Goal: Task Accomplishment & Management: Complete application form

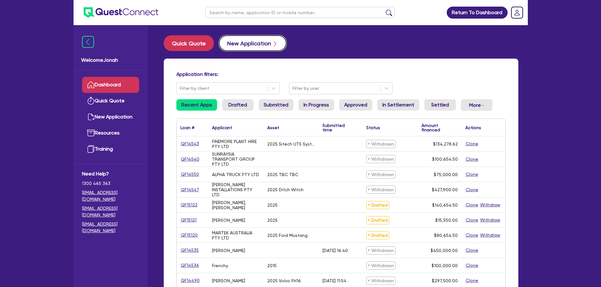
click at [262, 41] on button "New Application" at bounding box center [253, 43] width 68 height 16
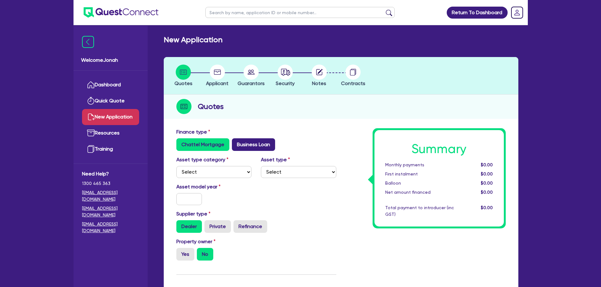
click at [260, 145] on label "Business Loan" at bounding box center [253, 144] width 43 height 13
click at [236, 143] on input "Business Loan" at bounding box center [234, 140] width 4 height 4
radio input "true"
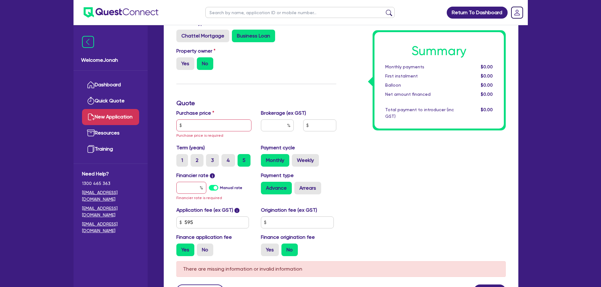
scroll to position [126, 0]
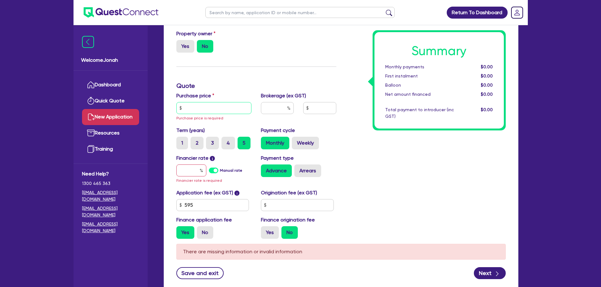
click at [206, 109] on input "text" at bounding box center [213, 108] width 75 height 12
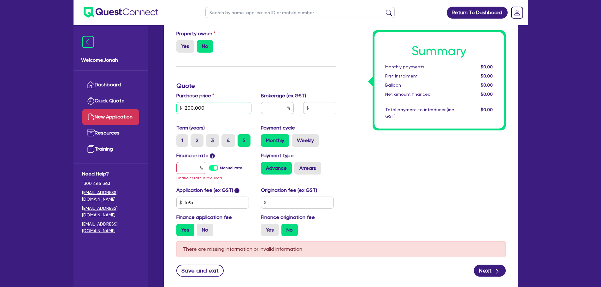
type input "200,000"
click at [271, 109] on input "text" at bounding box center [277, 108] width 33 height 12
type input "6"
click at [185, 168] on input "text" at bounding box center [191, 168] width 30 height 12
type input "7"
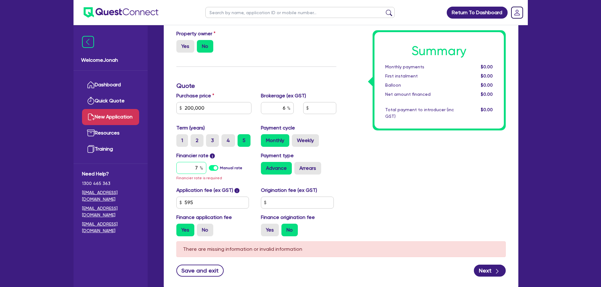
type input "12,039.27"
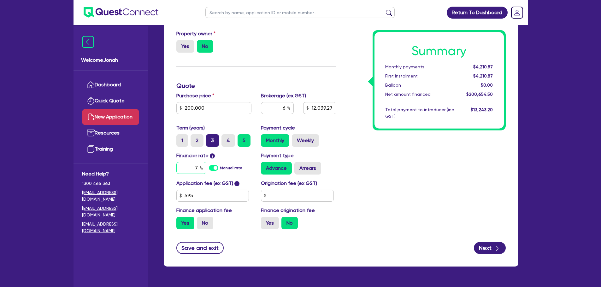
type input "7"
type input "12,039.27"
click at [210, 140] on label "3" at bounding box center [212, 140] width 13 height 13
click at [210, 138] on input "3" at bounding box center [208, 136] width 4 height 4
radio input "true"
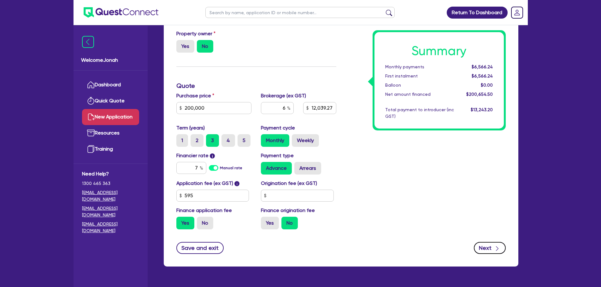
click at [478, 245] on button "Next" at bounding box center [490, 248] width 32 height 12
type input "12,039.27"
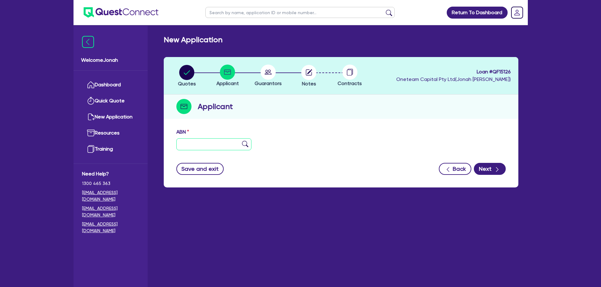
click at [212, 145] on input "text" at bounding box center [213, 144] width 75 height 12
paste input "53 668 115 571"
click at [246, 148] on input "53 668 115 571" at bounding box center [213, 144] width 75 height 12
type input "53 668 115 571"
click at [246, 142] on img at bounding box center [245, 144] width 6 height 6
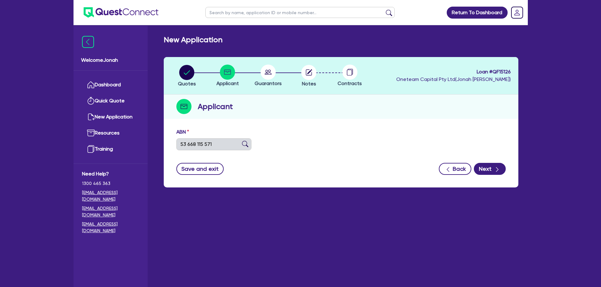
type input "ISSOROPIA PTY LTD"
type input "Pavlos Greek"
select select "COMPANY"
type input "19/05/2023"
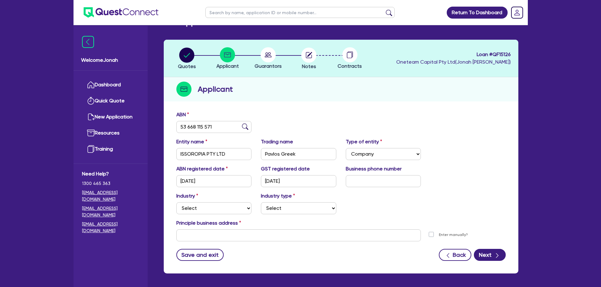
scroll to position [42, 0]
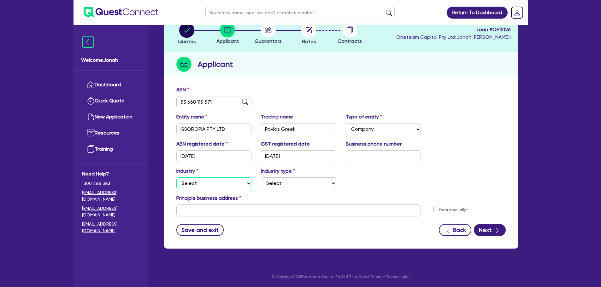
click at [236, 186] on select "Select Accomodation & Food Services Administrative & Support Services Agricultu…" at bounding box center [213, 184] width 75 height 12
select select "ACCOMODATION_FOOD"
click at [176, 178] on select "Select Accomodation & Food Services Administrative & Support Services Agricultu…" at bounding box center [213, 184] width 75 height 12
click at [296, 179] on select "Select Hotels Motels Serviced Apartments Other Short-term Accomodation Cafes Re…" at bounding box center [298, 184] width 75 height 12
select select "RESTAURANTS"
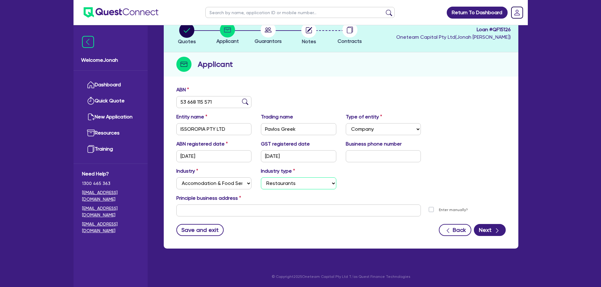
click at [261, 178] on select "Select Hotels Motels Serviced Apartments Other Short-term Accomodation Cafes Re…" at bounding box center [298, 184] width 75 height 12
click at [272, 200] on div "Principle business address" at bounding box center [341, 200] width 339 height 10
click at [487, 230] on button "Next" at bounding box center [490, 230] width 32 height 12
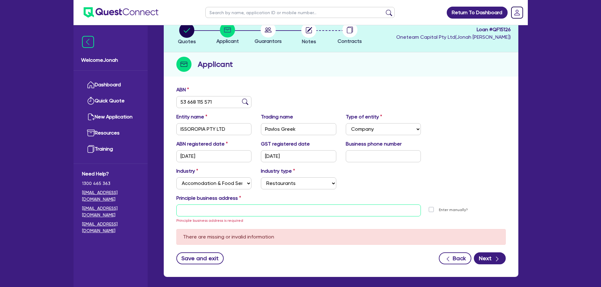
click at [375, 213] on input "text" at bounding box center [298, 211] width 245 height 12
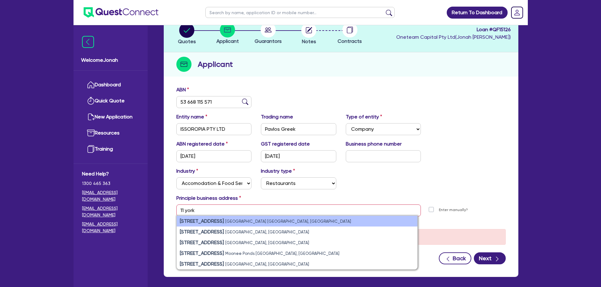
click at [331, 225] on li "11 York Street Sydney NSW, Australia" at bounding box center [297, 221] width 241 height 11
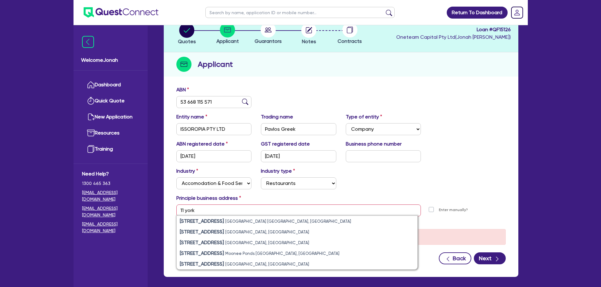
type input "11 York St Sydney NSW 2000"
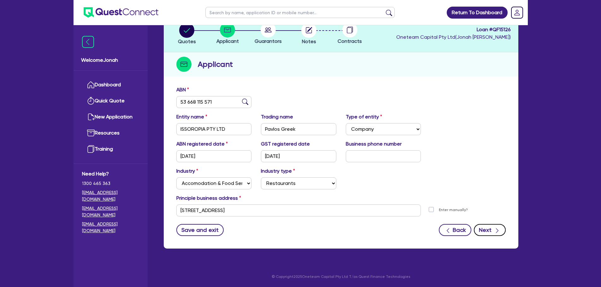
click at [481, 232] on button "Next" at bounding box center [490, 230] width 32 height 12
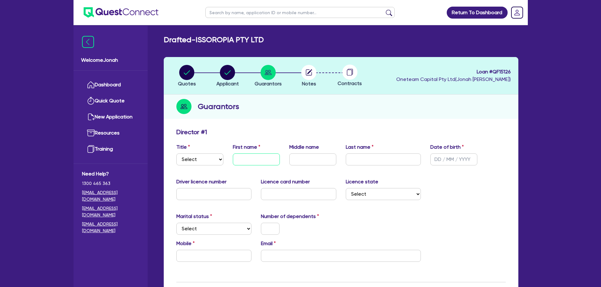
click at [259, 162] on input "text" at bounding box center [256, 160] width 47 height 12
type input "Pavlos"
drag, startPoint x: 407, startPoint y: 194, endPoint x: 407, endPoint y: 198, distance: 3.8
click at [407, 194] on select "Select NSW VIC QLD TAS ACT SA NT WA" at bounding box center [383, 194] width 75 height 12
select select "WA"
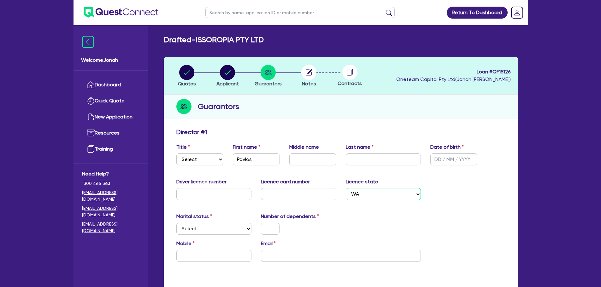
click at [346, 188] on select "Select NSW VIC QLD TAS ACT SA NT WA" at bounding box center [383, 194] width 75 height 12
click at [225, 229] on select "Select Single Married De Facto / Partner" at bounding box center [213, 229] width 75 height 12
select select "SINGLE"
click at [176, 223] on select "Select Single Married De Facto / Partner" at bounding box center [213, 229] width 75 height 12
click at [275, 234] on input "text" at bounding box center [270, 229] width 19 height 12
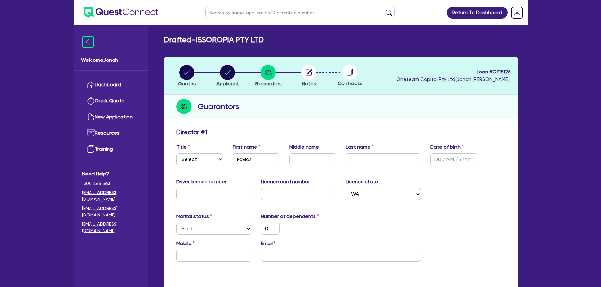
click at [318, 226] on div "0" at bounding box center [298, 229] width 85 height 12
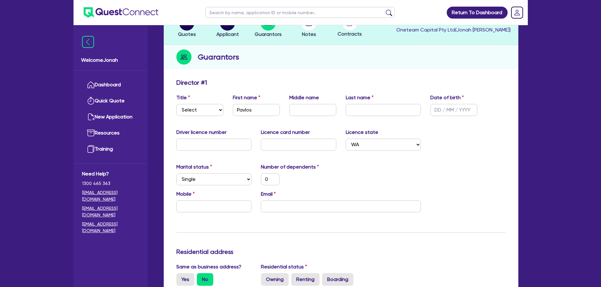
scroll to position [63, 0]
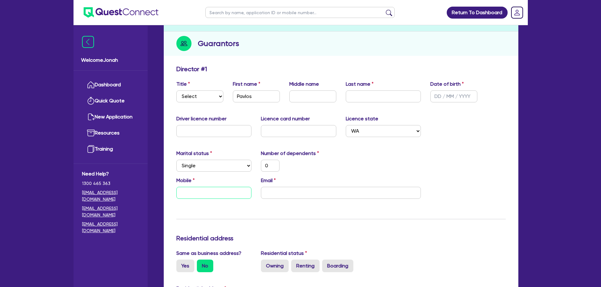
click at [224, 194] on input "text" at bounding box center [213, 193] width 75 height 12
paste input "0406 604 117"
type input "0"
type input "0406 604 117"
click at [274, 189] on input "email" at bounding box center [341, 193] width 160 height 12
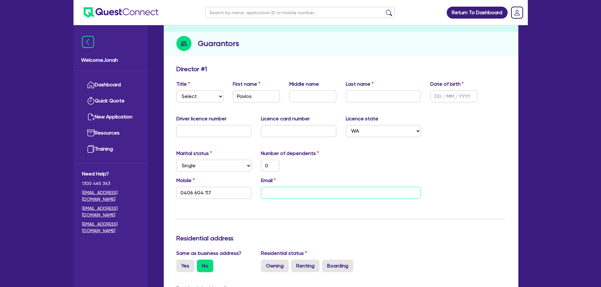
paste input "pavlos64@hotmail.com"
type input "0"
type input "0406 604 117"
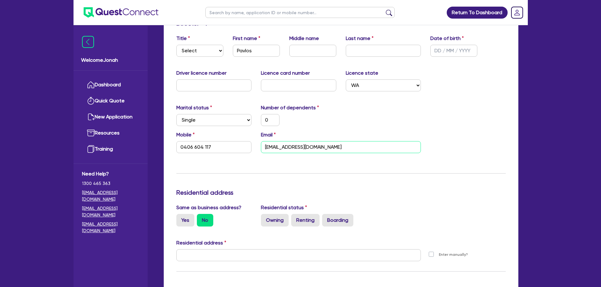
scroll to position [158, 0]
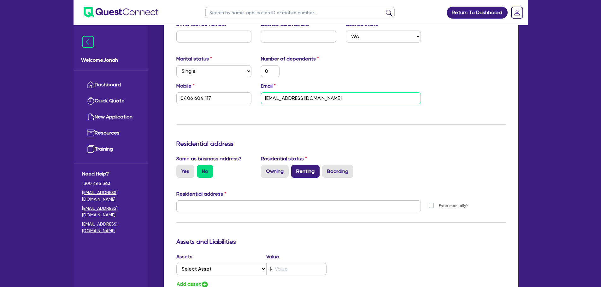
type input "pavlos64@hotmail.com"
click at [314, 169] on label "Renting" at bounding box center [305, 171] width 28 height 13
click at [295, 169] on input "Renting" at bounding box center [293, 167] width 4 height 4
radio input "true"
type input "0"
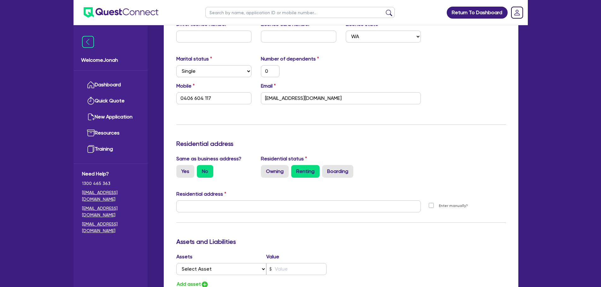
type input "0406 604 117"
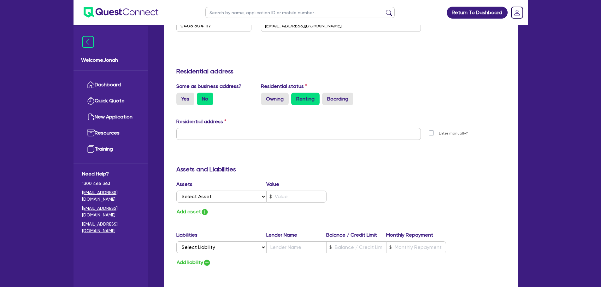
scroll to position [252, 0]
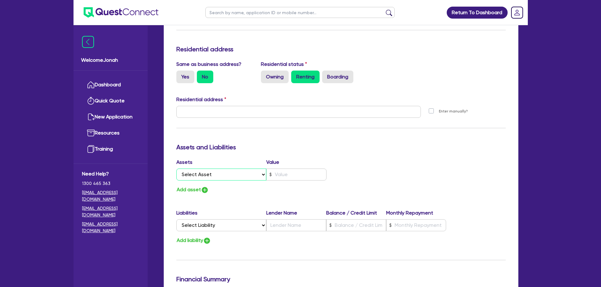
click at [225, 175] on select "Select Asset Cash Property Investment property Vehicle Truck Trailer Equipment …" at bounding box center [221, 175] width 90 height 12
select select "VEHICLE"
click at [176, 169] on select "Select Asset Cash Property Investment property Vehicle Truck Trailer Equipment …" at bounding box center [221, 175] width 90 height 12
type input "0"
type input "0406 604 117"
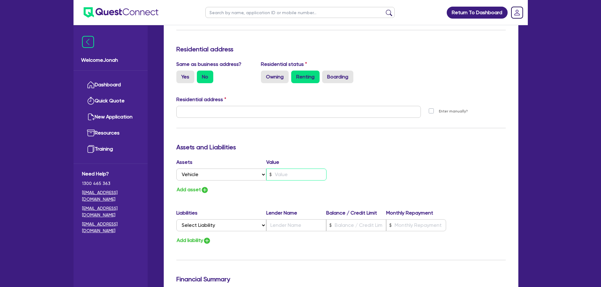
click at [295, 169] on input "text" at bounding box center [296, 175] width 60 height 12
type input "0"
type input "0406 604 117"
type input "1"
type input "0"
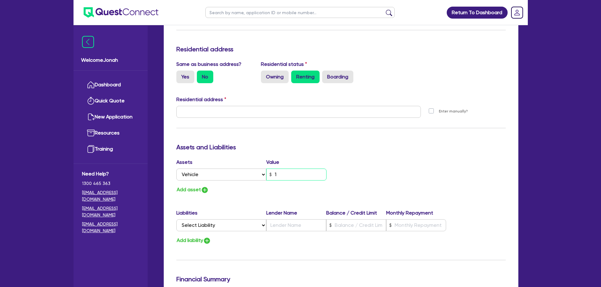
type input "0406 604 117"
type input "15"
type input "0"
type input "0406 604 117"
type input "150"
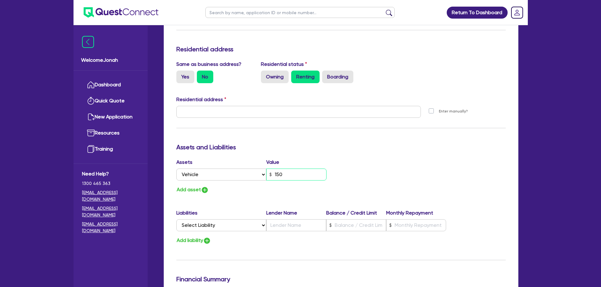
type input "0"
type input "0406 604 117"
type input "1,500"
type input "0"
type input "0406 604 117"
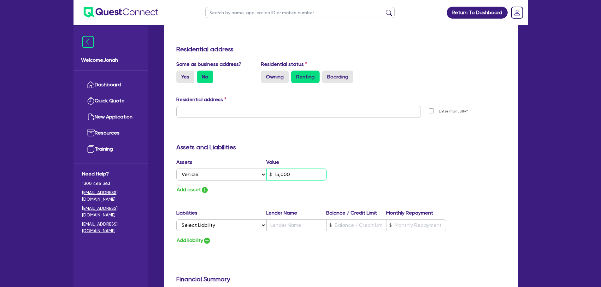
type input "15,000"
click at [258, 227] on select "Select Liability Credit card Mortgage Investment property loan Vehicle loan Tru…" at bounding box center [221, 226] width 90 height 12
select select "CREDIT_CARD"
click at [176, 220] on select "Select Liability Credit card Mortgage Investment property loan Vehicle loan Tru…" at bounding box center [221, 226] width 90 height 12
type input "0"
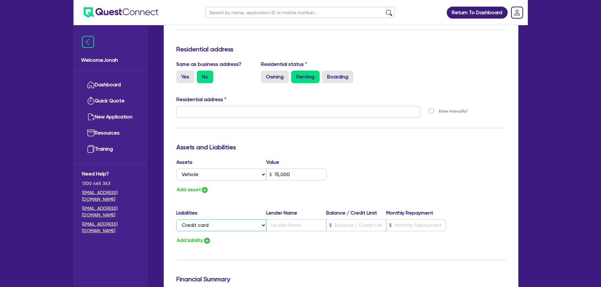
type input "0406 604 117"
type input "15,000"
click at [289, 227] on input "text" at bounding box center [296, 226] width 60 height 12
type input "0"
type input "0406 604 117"
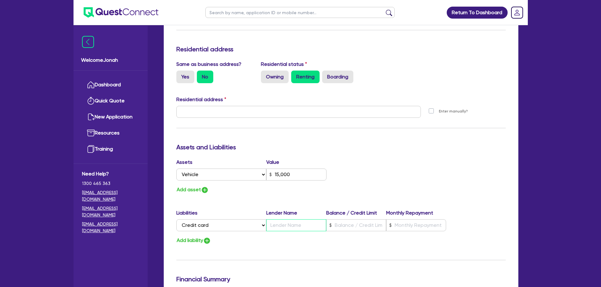
type input "15,000"
type input "C"
type input "0"
type input "0406 604 117"
type input "15,000"
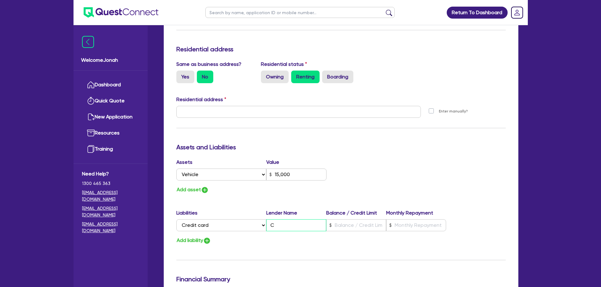
type input "Co"
type input "0"
type input "0406 604 117"
type input "15,000"
type input "Com"
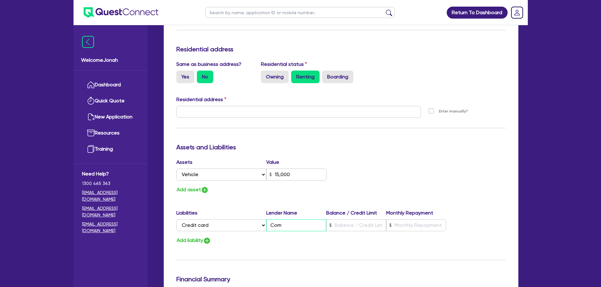
type input "0"
type input "0406 604 117"
type input "15,000"
type input "Comm"
type input "0"
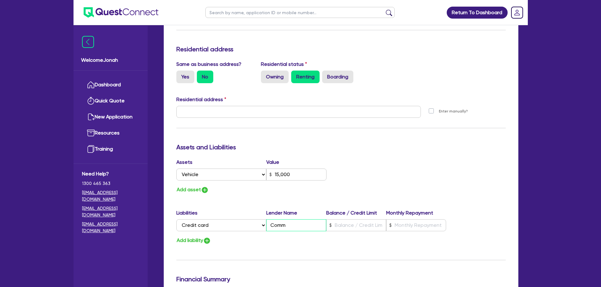
type input "0406 604 117"
type input "15,000"
type input "Com"
type input "0"
type input "0406 604 117"
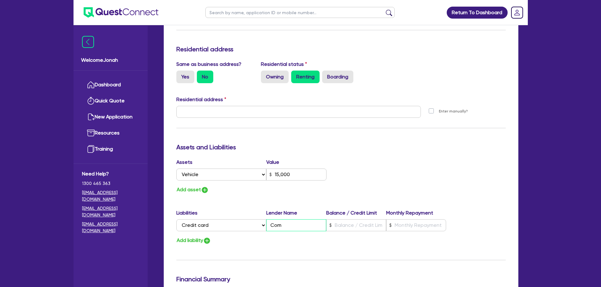
type input "15,000"
type input "Co"
type input "0"
type input "0406 604 117"
type input "15,000"
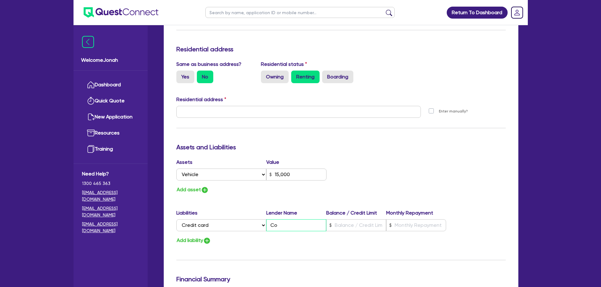
type input "C"
type input "0"
type input "0406 604 117"
type input "15,000"
type input "CB"
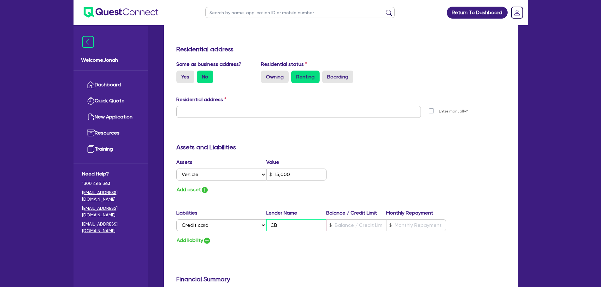
type input "0"
type input "0406 604 117"
type input "15,000"
type input "CBA"
type input "0"
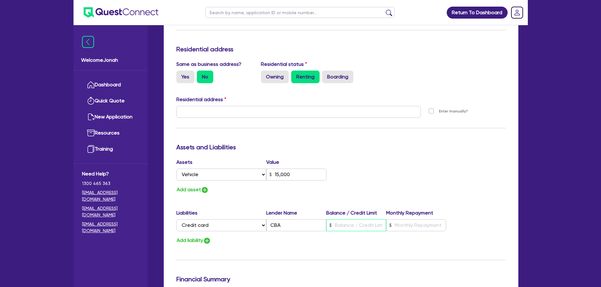
type input "0406 604 117"
type input "15,000"
type input "8"
type input "0"
type input "0406 604 117"
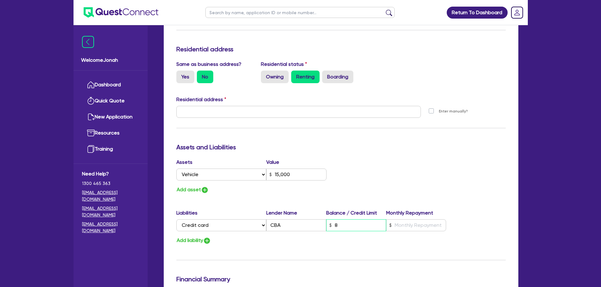
type input "15,000"
type input "80"
type input "0"
type input "0406 604 117"
type input "15,000"
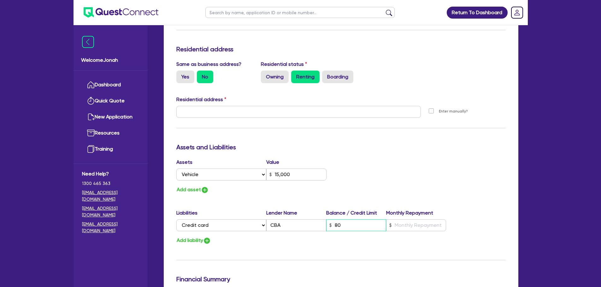
type input "800"
type input "0"
type input "0406 604 117"
type input "15,000"
type input "8,000"
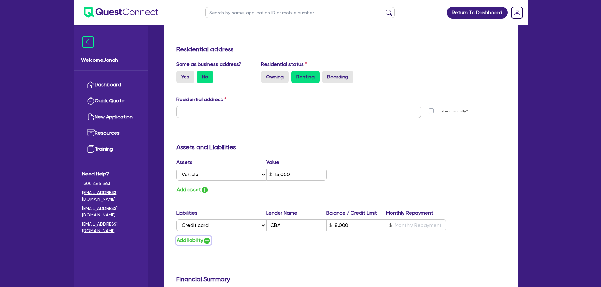
click at [199, 238] on button "Add liability" at bounding box center [193, 241] width 35 height 9
type input "0"
type input "0406 604 117"
type input "15,000"
type input "8,000"
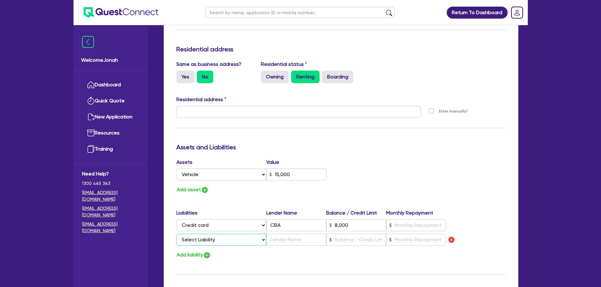
click at [224, 241] on select "Select Liability Credit card Mortgage Investment property loan Vehicle loan Tru…" at bounding box center [221, 240] width 90 height 12
click at [412, 171] on div "Assets Value Select Asset Cash Property Investment property Vehicle Truck Trail…" at bounding box center [341, 177] width 339 height 36
click at [239, 236] on select "Select Liability Credit card Mortgage Investment property loan Vehicle loan Tru…" at bounding box center [221, 240] width 90 height 12
select select "MORTGAGE"
click at [176, 234] on select "Select Liability Credit card Mortgage Investment property loan Vehicle loan Tru…" at bounding box center [221, 240] width 90 height 12
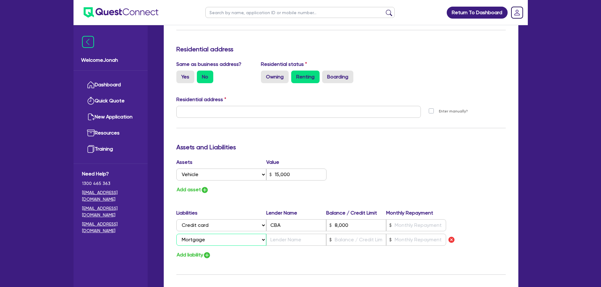
type input "0"
type input "0406 604 117"
type input "15,000"
type input "8,000"
click at [293, 242] on input "text" at bounding box center [296, 240] width 60 height 12
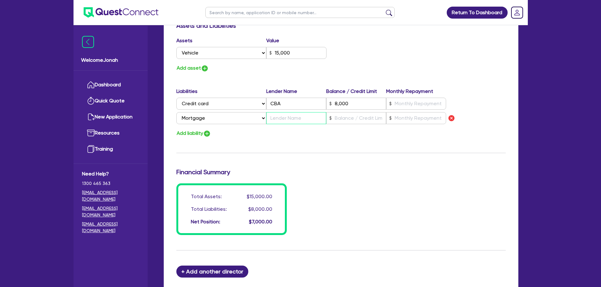
scroll to position [379, 0]
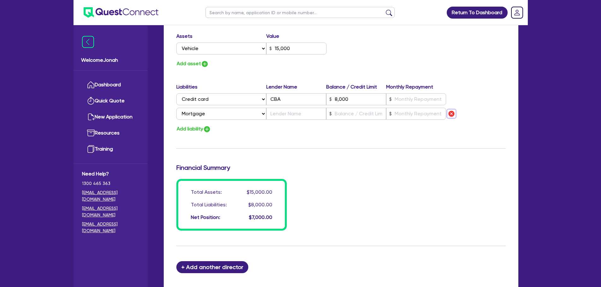
click at [453, 114] on img "button" at bounding box center [452, 114] width 8 height 8
type input "0"
type input "0406 604 117"
type input "15,000"
type input "8,000"
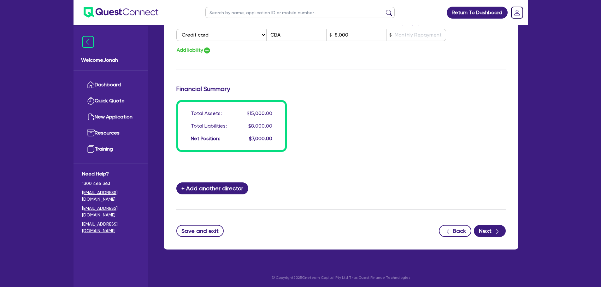
scroll to position [444, 0]
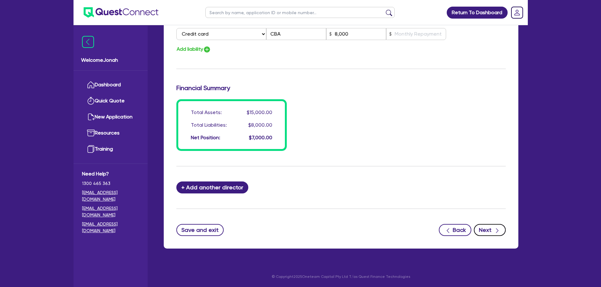
click at [482, 226] on button "Next" at bounding box center [490, 230] width 32 height 12
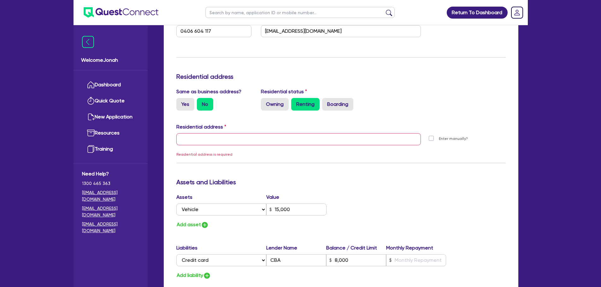
scroll to position [207, 0]
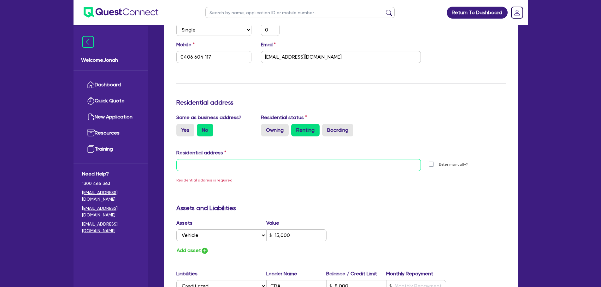
click at [259, 168] on input "text" at bounding box center [298, 165] width 245 height 12
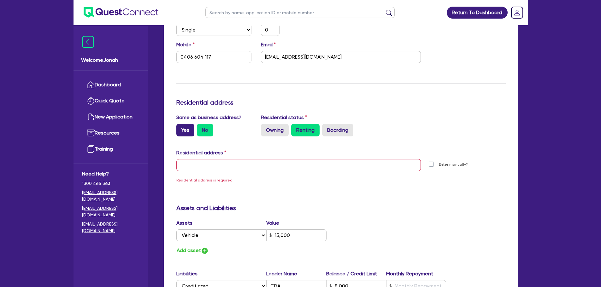
click at [180, 130] on label "Yes" at bounding box center [185, 130] width 18 height 13
click at [180, 128] on input "Yes" at bounding box center [178, 126] width 4 height 4
radio input "true"
type input "0"
type input "0406 604 117"
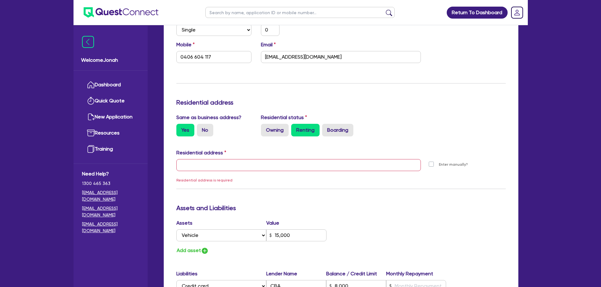
type input "11 York St Sydney NSW 2000"
type input "15,000"
type input "8,000"
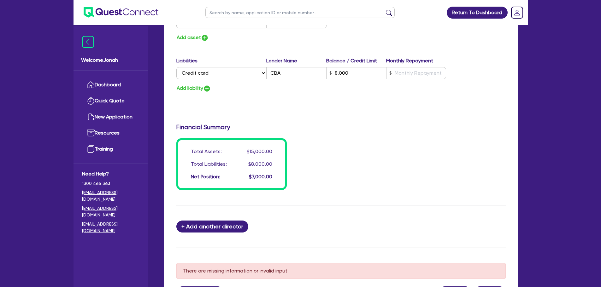
scroll to position [459, 0]
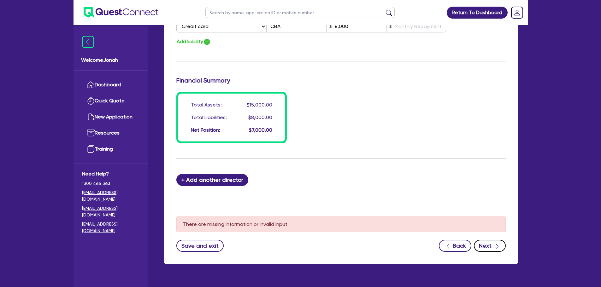
click at [480, 245] on button "Next" at bounding box center [490, 246] width 32 height 12
click at [483, 245] on button "Next" at bounding box center [490, 246] width 32 height 12
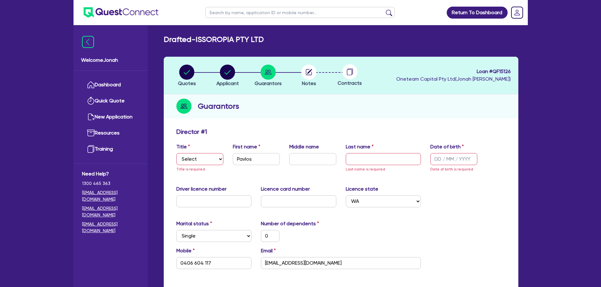
scroll to position [0, 0]
click at [201, 158] on select "Select Mr Mrs Ms Miss Dr" at bounding box center [199, 160] width 47 height 12
select select "MR"
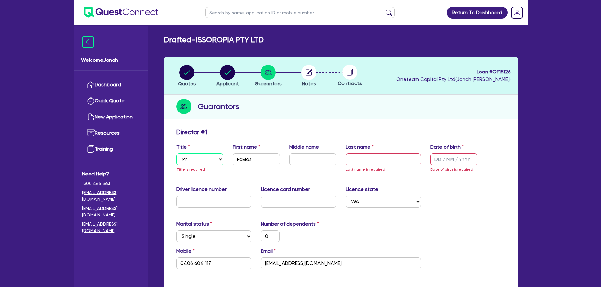
click at [176, 154] on select "Select Mr Mrs Ms Miss Dr" at bounding box center [199, 160] width 47 height 12
type input "0"
type input "0406 604 117"
type input "15,000"
type input "8,000"
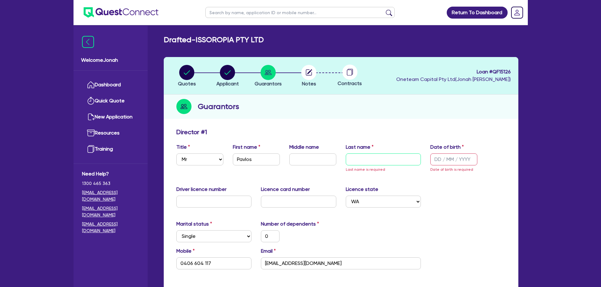
click at [371, 164] on input "text" at bounding box center [383, 160] width 75 height 12
type input "G"
type input "0"
type input "0406 604 117"
type input "15,000"
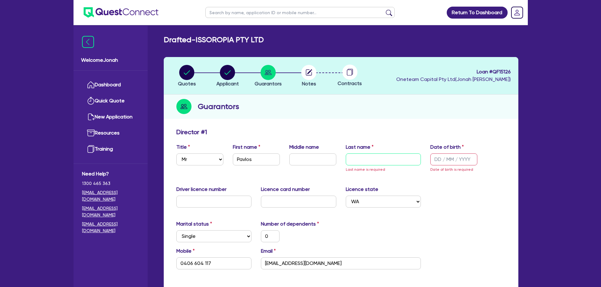
type input "8,000"
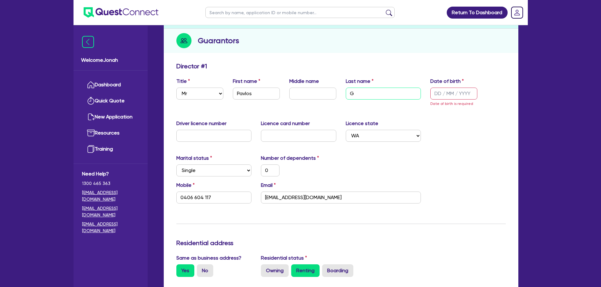
scroll to position [63, 0]
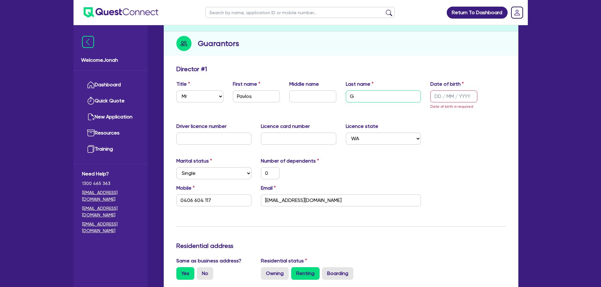
type input "G"
click at [434, 96] on input "text" at bounding box center [453, 97] width 47 height 12
type input "1 / /"
type input "0"
type input "0406 604 117"
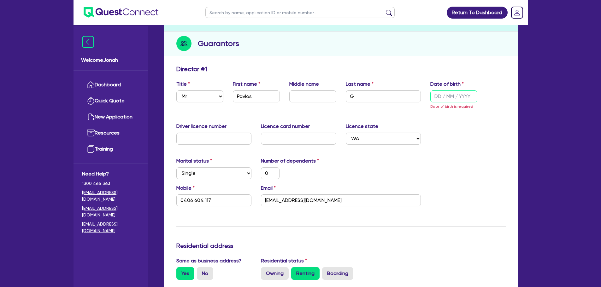
type input "15,000"
type input "8,000"
type input "12/ /"
type input "0"
type input "0406 604 117"
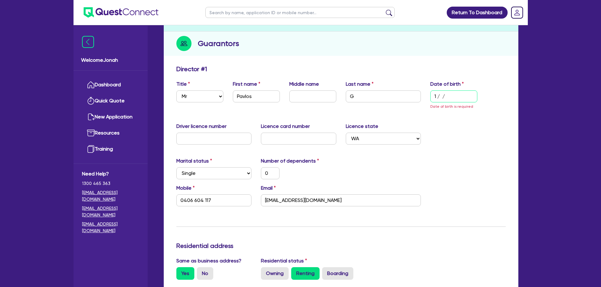
type input "15,000"
type input "8,000"
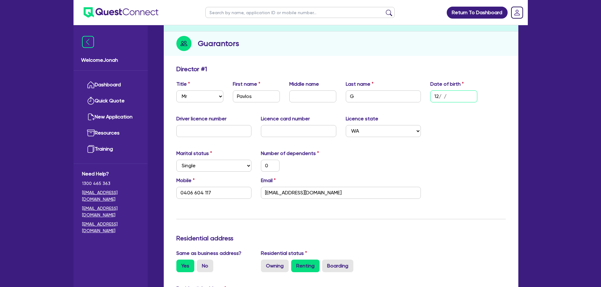
type input "1 / /"
type input "0"
type input "0406 604 117"
type input "15,000"
type input "8,000"
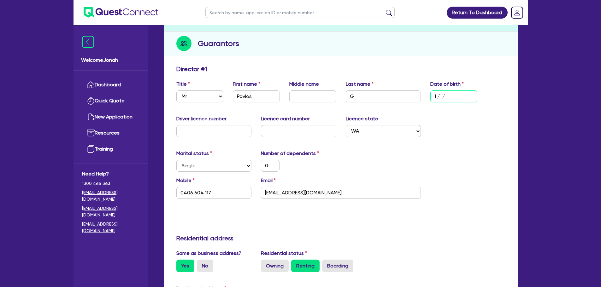
type input "11/ /"
type input "0"
type input "0406 604 117"
type input "15,000"
type input "8,000"
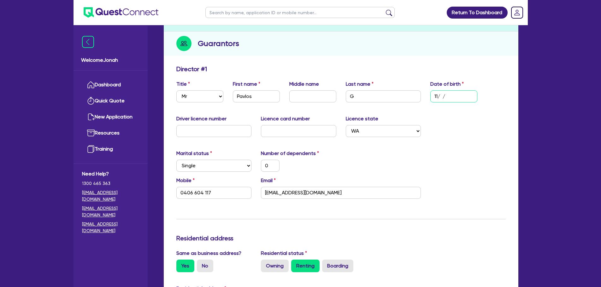
click at [437, 97] on input "11/ /" at bounding box center [453, 97] width 47 height 12
type input "11/1 /"
type input "0"
type input "0406 604 117"
type input "15,000"
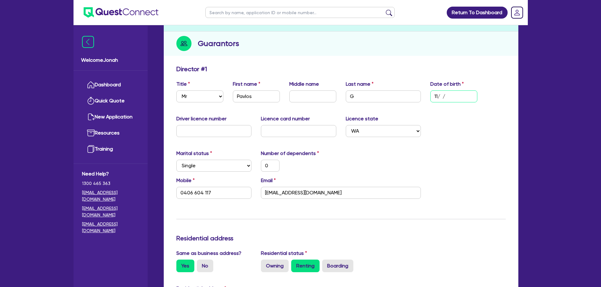
type input "8,000"
type input "11/11/"
type input "0"
type input "0406 604 117"
type input "15,000"
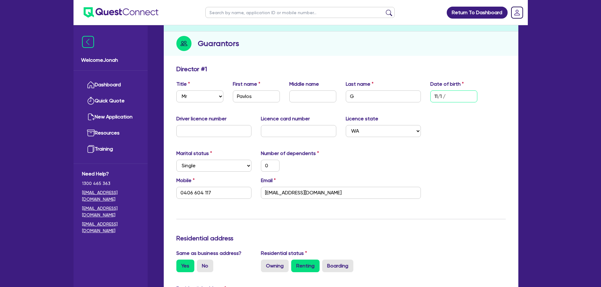
type input "8,000"
type input "11/11/1"
type input "0"
type input "0406 604 117"
type input "15,000"
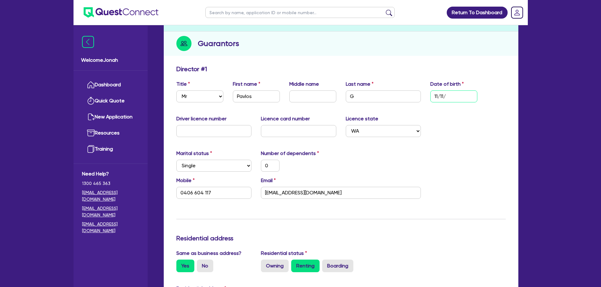
type input "8,000"
type input "11/11/91"
type input "0"
type input "0406 604 117"
type input "15,000"
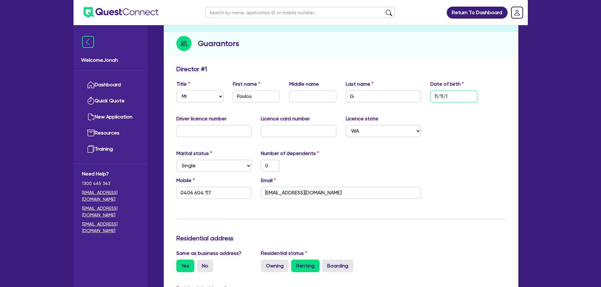
type input "8,000"
type input "11/11/911"
type input "0"
type input "0406 604 117"
type input "15,000"
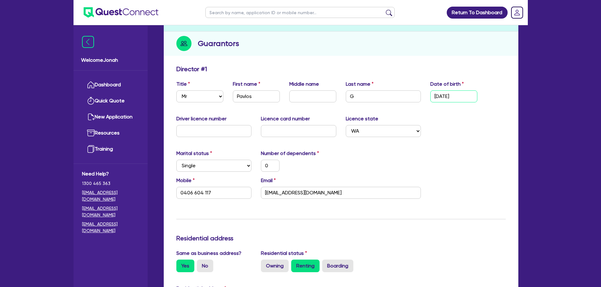
type input "8,000"
type input "11/11/91"
type input "0"
type input "0406 604 117"
type input "15,000"
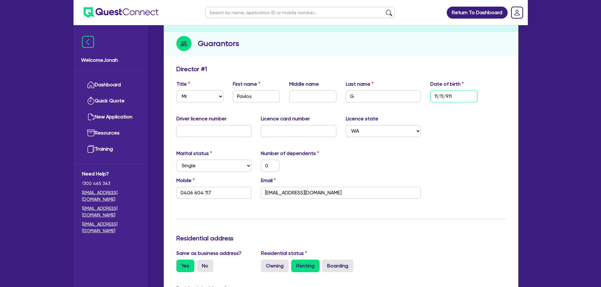
type input "8,000"
type input "11/11/9"
type input "0"
type input "0406 604 117"
type input "15,000"
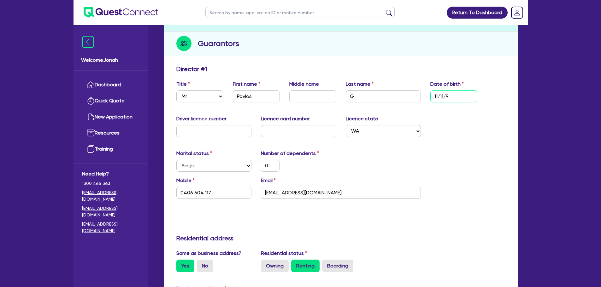
type input "8,000"
type input "11/11/"
type input "0"
type input "0406 604 117"
type input "15,000"
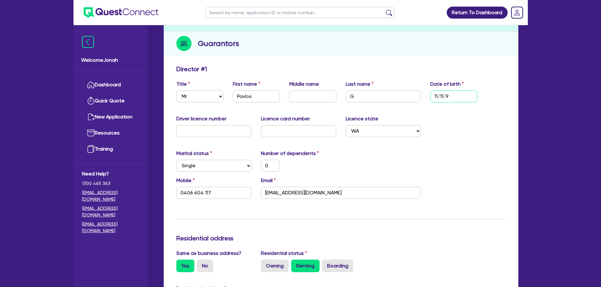
type input "8,000"
type input "11/11/1"
type input "0"
type input "0406 604 117"
type input "15,000"
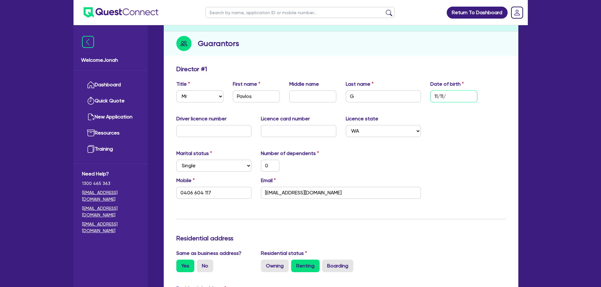
type input "8,000"
type input "11/11/19"
click at [471, 187] on div "Mobile 0406 604 117 Email pavlos64@hotmail.com" at bounding box center [341, 190] width 339 height 27
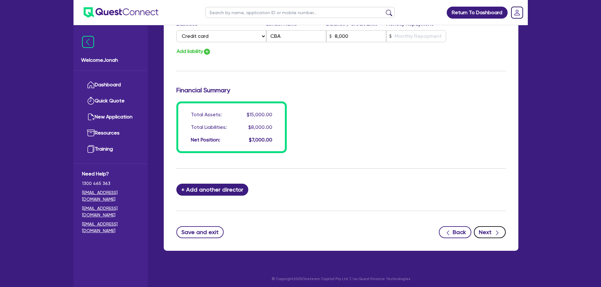
click at [490, 229] on button "Next" at bounding box center [490, 233] width 32 height 12
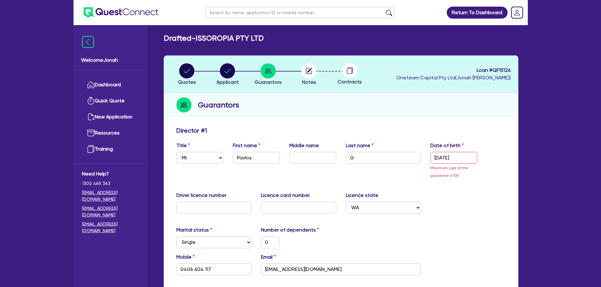
scroll to position [0, 0]
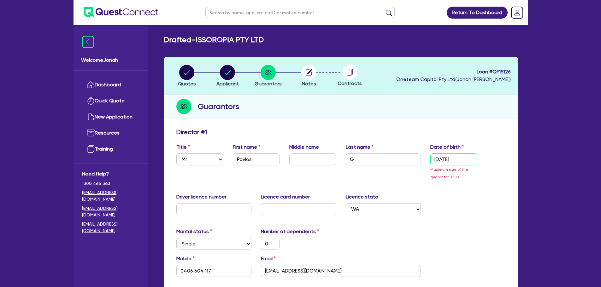
click at [455, 159] on input "11/11/1911" at bounding box center [453, 160] width 47 height 12
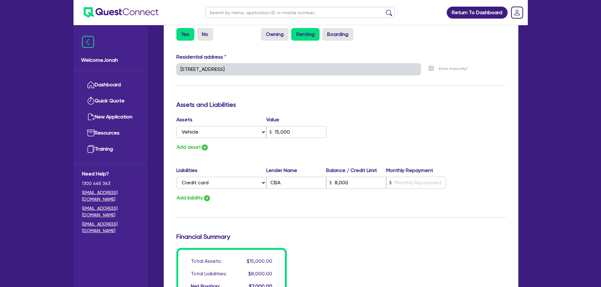
scroll to position [410, 0]
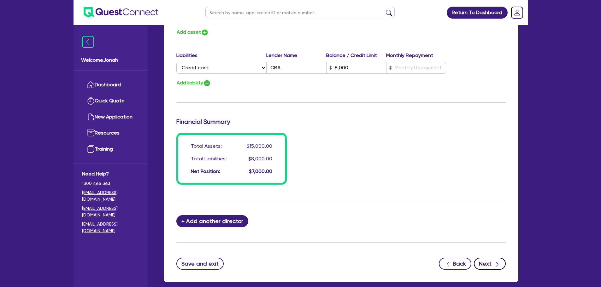
click at [492, 263] on button "Next" at bounding box center [490, 264] width 32 height 12
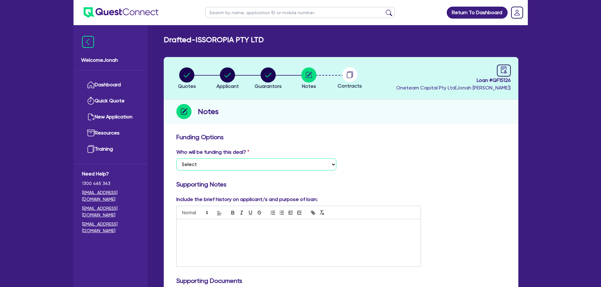
drag, startPoint x: 246, startPoint y: 165, endPoint x: 243, endPoint y: 156, distance: 9.3
click at [246, 165] on select "Select I want Quest to fund 100% I will fund 100% I will co-fund with Quest Oth…" at bounding box center [256, 165] width 160 height 12
click at [176, 159] on select "Select I want Quest to fund 100% I will fund 100% I will co-fund with Quest Oth…" at bounding box center [256, 165] width 160 height 12
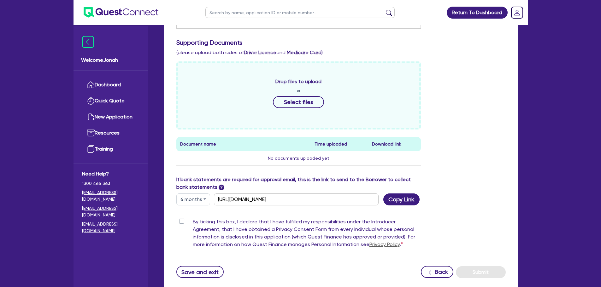
scroll to position [252, 0]
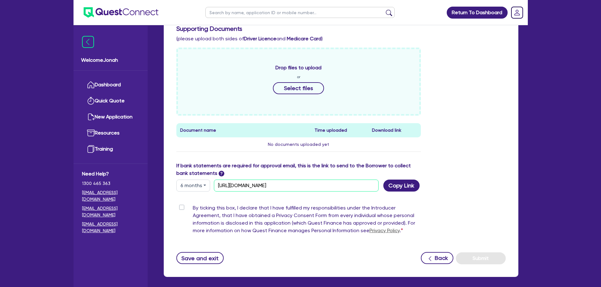
click at [369, 187] on input "[URL][DOMAIN_NAME]" at bounding box center [296, 186] width 165 height 12
click at [407, 189] on button "Copy Link" at bounding box center [401, 186] width 36 height 12
click at [212, 261] on button "Save and exit" at bounding box center [200, 258] width 48 height 12
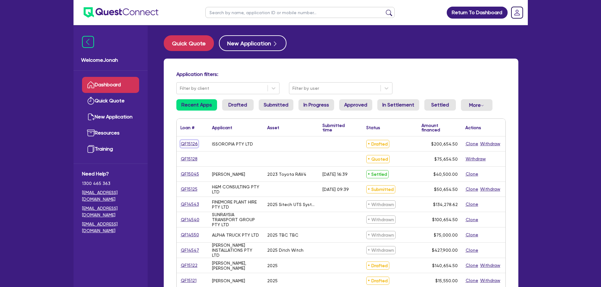
click at [193, 142] on link "QF15126" at bounding box center [189, 143] width 18 height 7
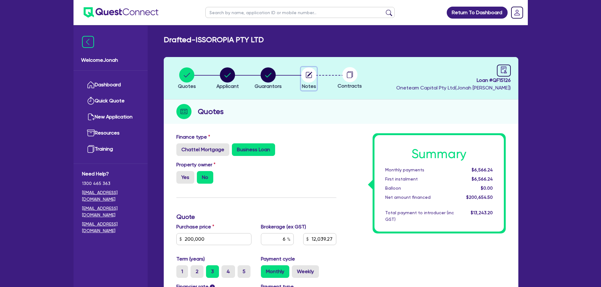
click at [305, 73] on circle "button" at bounding box center [308, 75] width 15 height 15
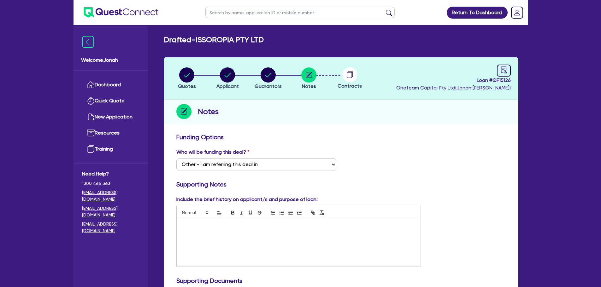
click at [351, 75] on circle at bounding box center [349, 74] width 15 height 15
click at [275, 77] on circle "button" at bounding box center [268, 75] width 15 height 15
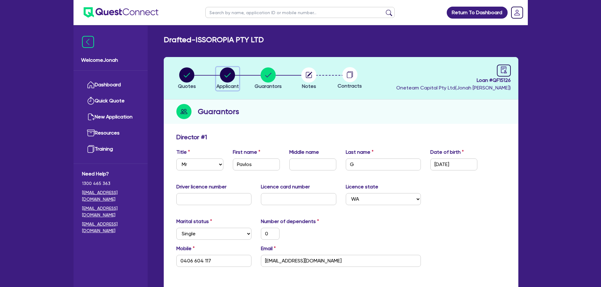
click at [234, 77] on circle "button" at bounding box center [227, 75] width 15 height 15
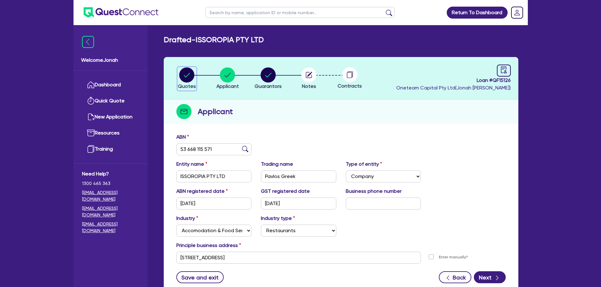
click at [188, 79] on circle "button" at bounding box center [186, 75] width 15 height 15
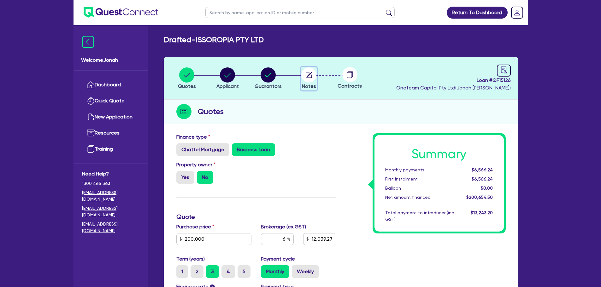
click at [312, 79] on circle "button" at bounding box center [308, 75] width 15 height 15
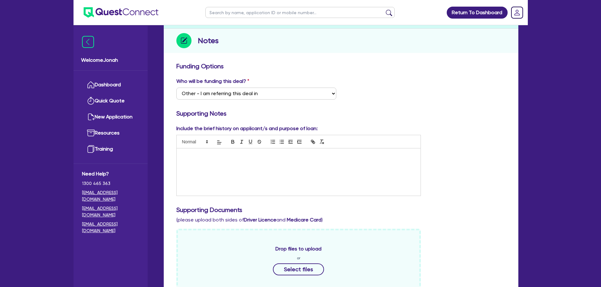
scroll to position [67, 0]
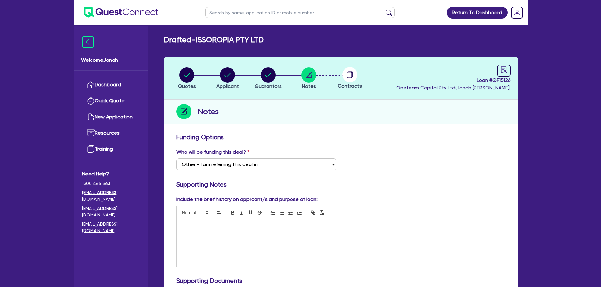
select select "Other"
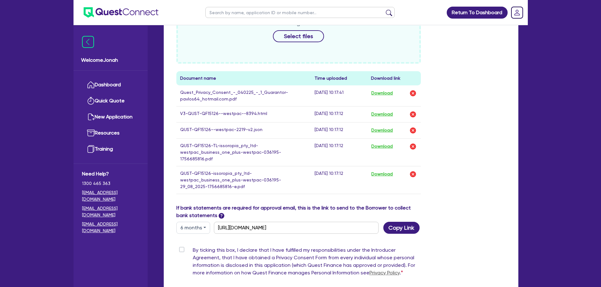
scroll to position [299, 0]
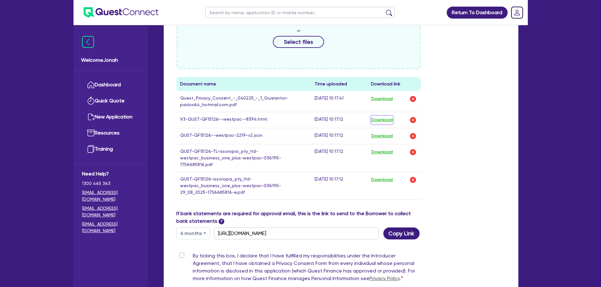
click at [377, 120] on button "Download" at bounding box center [382, 120] width 22 height 8
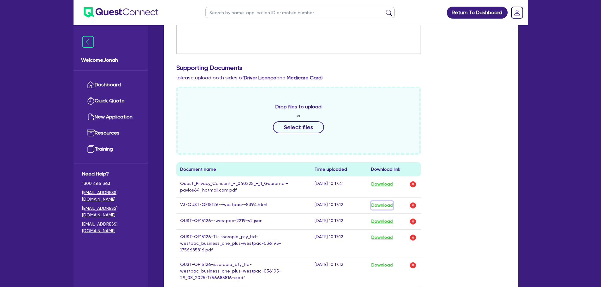
scroll to position [347, 0]
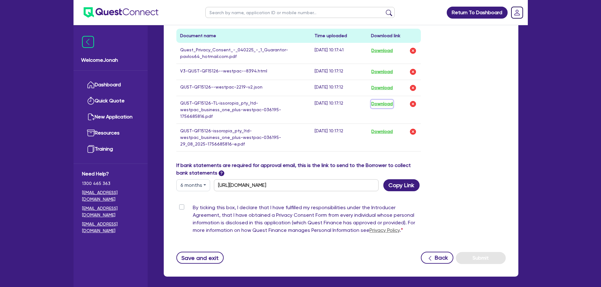
click at [378, 107] on button "Download" at bounding box center [382, 104] width 22 height 8
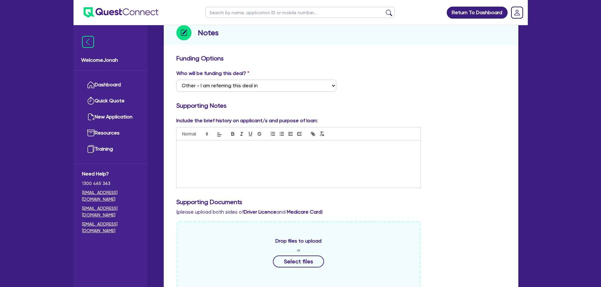
scroll to position [63, 0]
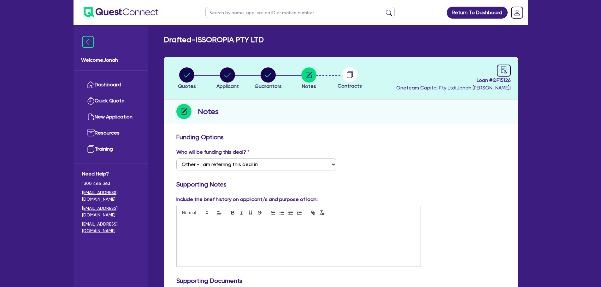
select select "Other"
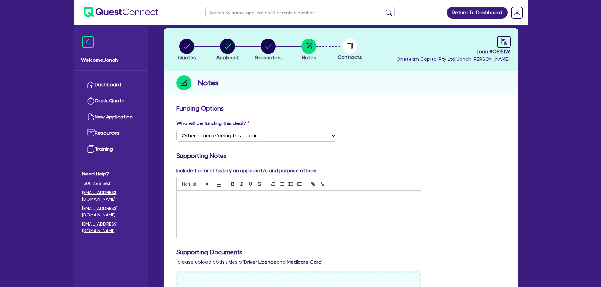
scroll to position [15, 0]
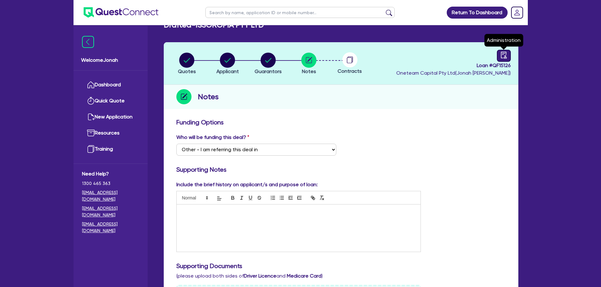
click at [505, 56] on icon "audit" at bounding box center [504, 55] width 6 height 7
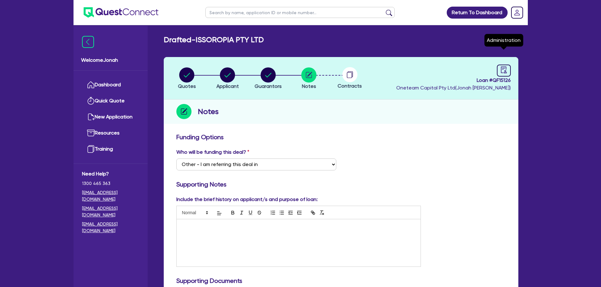
select select "DRAFTED_NEW"
select select "Other"
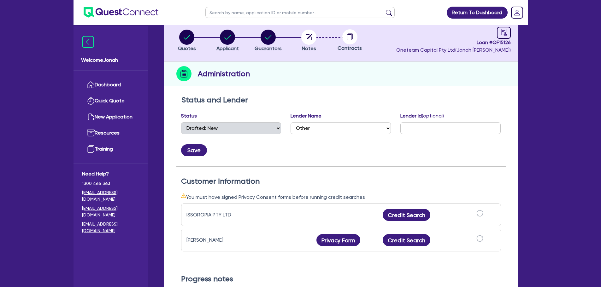
scroll to position [95, 0]
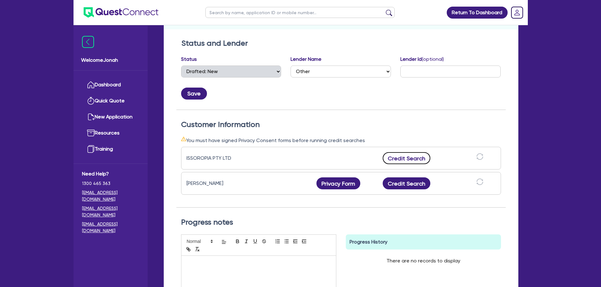
click at [409, 158] on button "Credit Search" at bounding box center [407, 158] width 48 height 12
click at [410, 186] on button "Credit Search" at bounding box center [407, 184] width 48 height 12
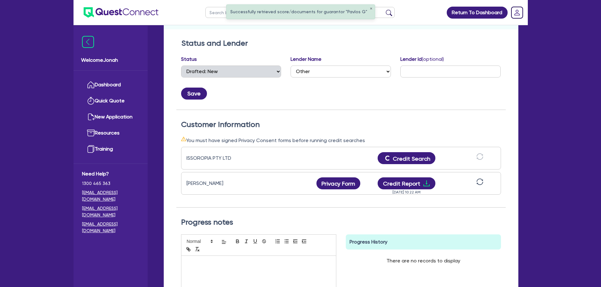
click at [482, 183] on icon "sync" at bounding box center [479, 182] width 7 height 7
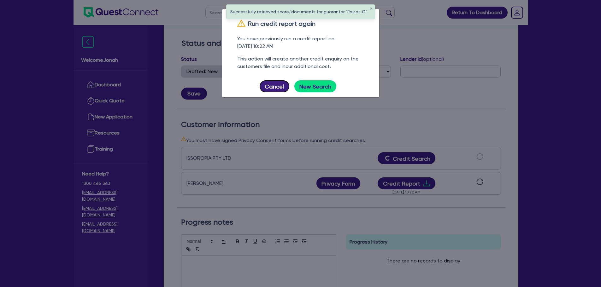
click at [274, 85] on button "Cancel" at bounding box center [275, 86] width 30 height 12
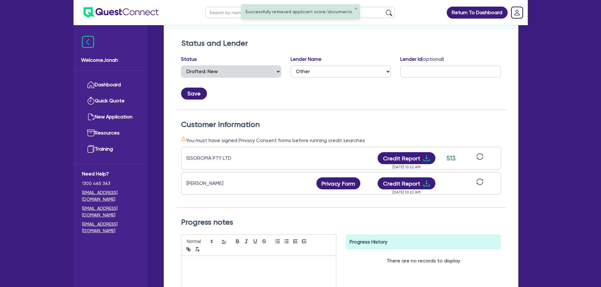
click at [480, 184] on icon "sync" at bounding box center [479, 182] width 7 height 7
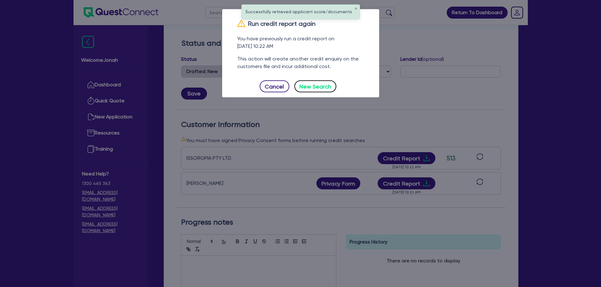
click at [309, 83] on button "New Search" at bounding box center [315, 86] width 42 height 12
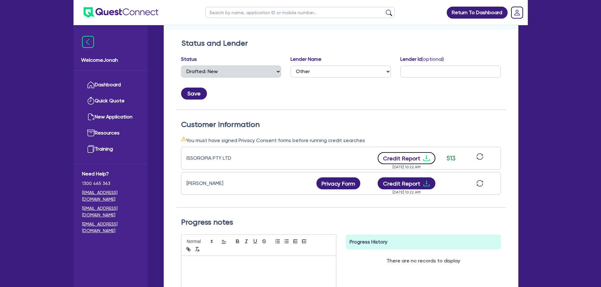
click at [406, 160] on button "Credit Report" at bounding box center [407, 158] width 58 height 12
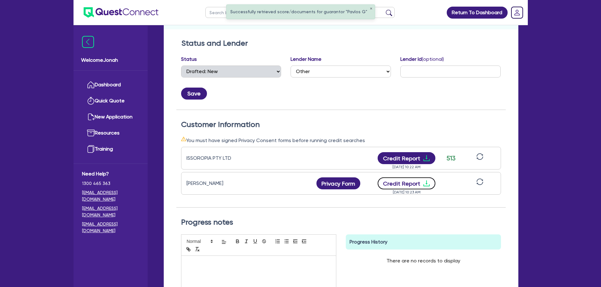
click at [392, 186] on button "Credit Report" at bounding box center [407, 184] width 58 height 12
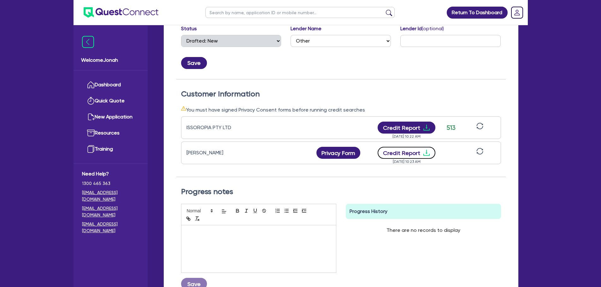
scroll to position [126, 0]
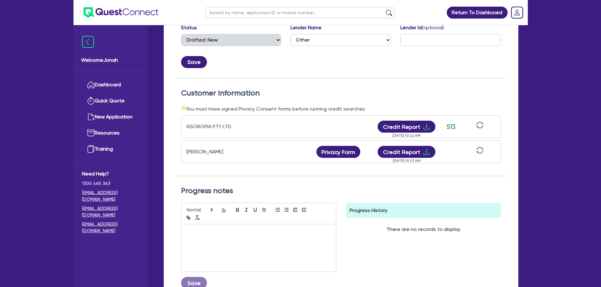
click at [480, 151] on icon "sync" at bounding box center [480, 151] width 8 height 8
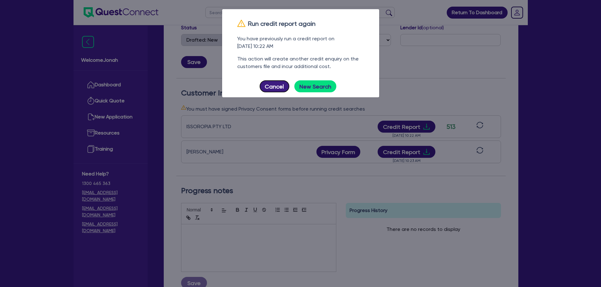
click at [269, 81] on button "Cancel" at bounding box center [275, 86] width 30 height 12
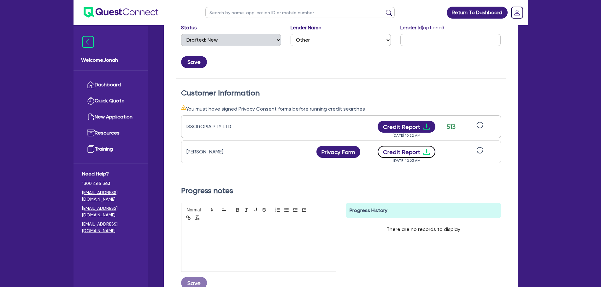
click at [428, 156] on button "Credit Report" at bounding box center [407, 152] width 58 height 12
click at [413, 127] on button "Credit Report" at bounding box center [407, 127] width 58 height 12
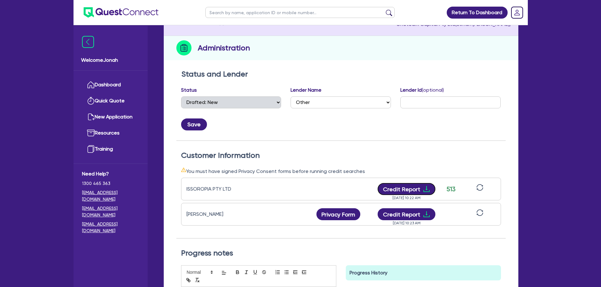
scroll to position [0, 0]
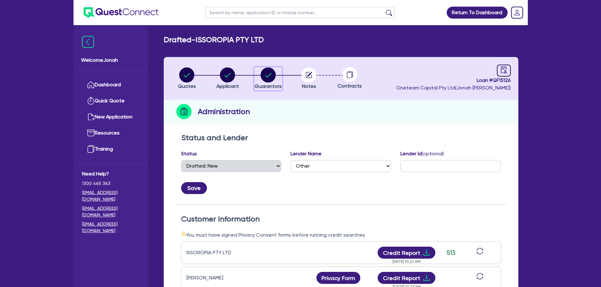
click at [261, 77] on circle "button" at bounding box center [268, 75] width 15 height 15
select select "MR"
select select "WA"
select select "SINGLE"
select select "VEHICLE"
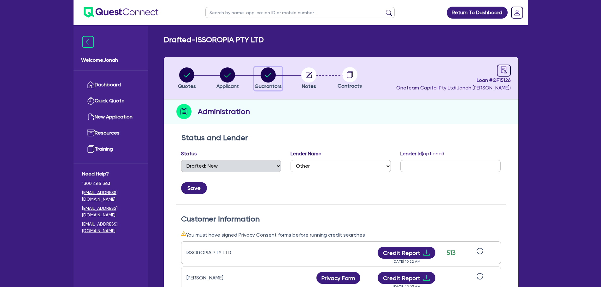
select select "CREDIT_CARD"
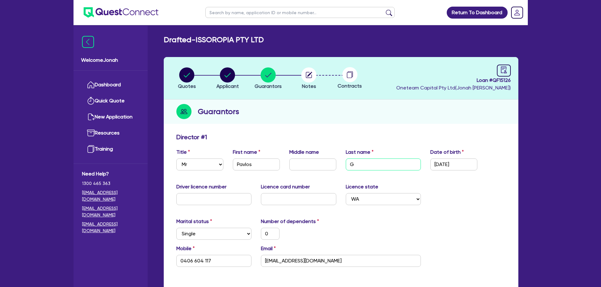
click at [360, 168] on input "G" at bounding box center [383, 165] width 75 height 12
click at [355, 166] on input "G" at bounding box center [383, 165] width 75 height 12
paste input "KATSIVARDAS"
type input "KATSIVARDAS"
type input "0"
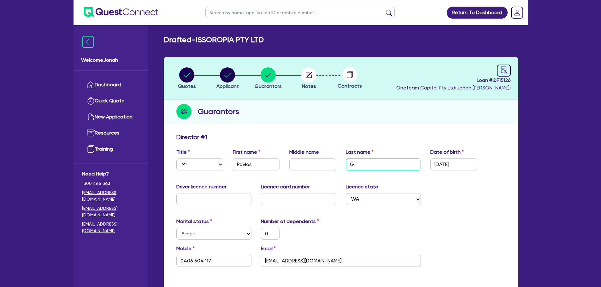
type input "0406 604 117"
type input "15,000"
type input "8,000"
type input "KATSIVARDAS"
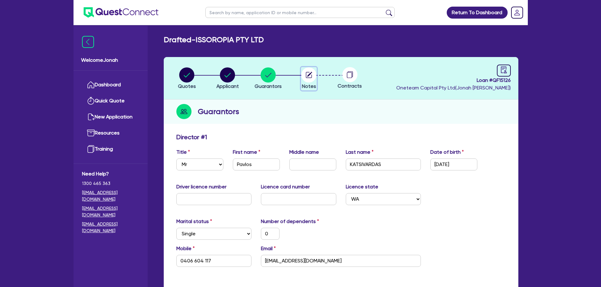
click at [310, 78] on icon "button" at bounding box center [309, 75] width 6 height 6
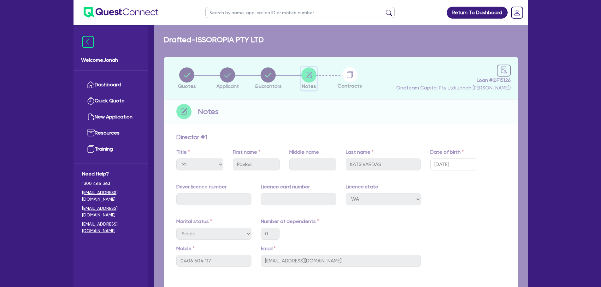
select select "Other"
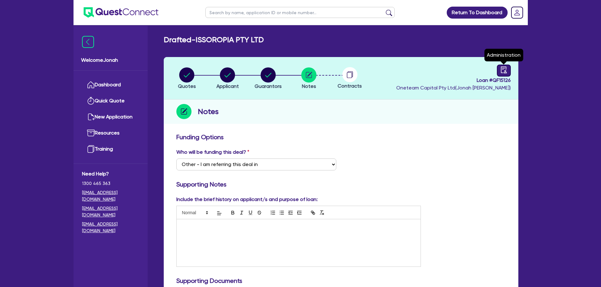
click at [509, 76] on link at bounding box center [504, 71] width 14 height 12
select select "DRAFTED_NEW"
select select "Other"
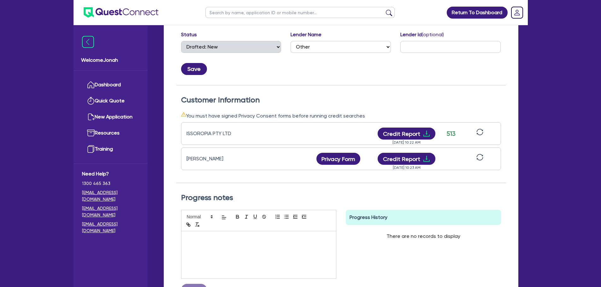
scroll to position [126, 0]
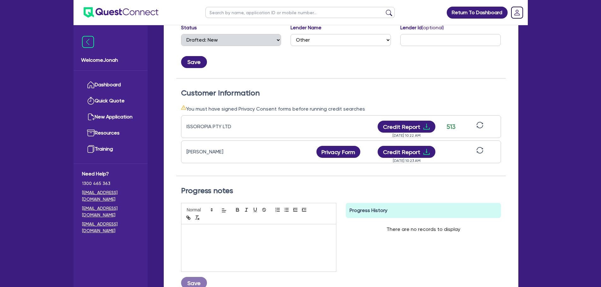
drag, startPoint x: 467, startPoint y: 163, endPoint x: 481, endPoint y: 148, distance: 20.5
click at [467, 163] on div "Pavlos KATSIVARDAS Privacy Form Privacy form logs Close Send new privacy form? …" at bounding box center [341, 152] width 320 height 23
click at [486, 142] on div "Pavlos KATSIVARDAS Privacy Form Privacy form logs Close Send new privacy form? …" at bounding box center [341, 152] width 320 height 23
click at [480, 150] on icon "sync" at bounding box center [479, 150] width 7 height 7
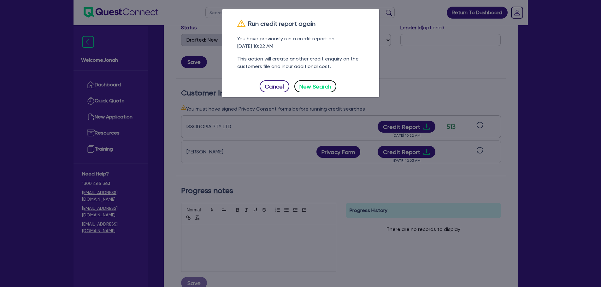
click at [324, 83] on button "New Search" at bounding box center [315, 86] width 42 height 12
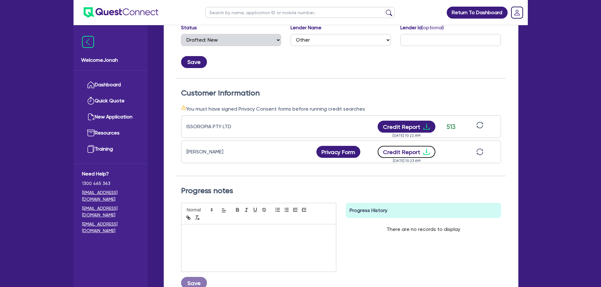
click at [416, 151] on button "Credit Report" at bounding box center [407, 152] width 58 height 12
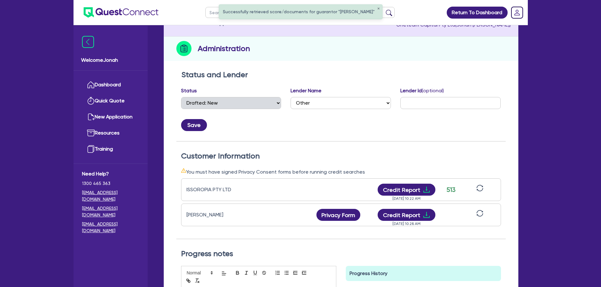
scroll to position [0, 0]
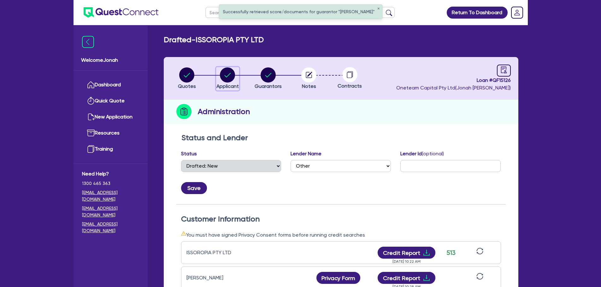
click at [227, 76] on icon "button" at bounding box center [228, 75] width 6 height 4
select select "COMPANY"
select select "ACCOMODATION_FOOD"
select select "RESTAURANTS"
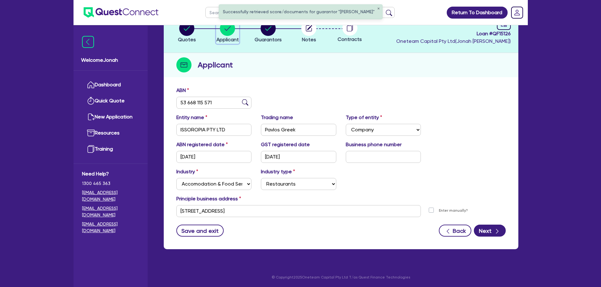
scroll to position [47, 0]
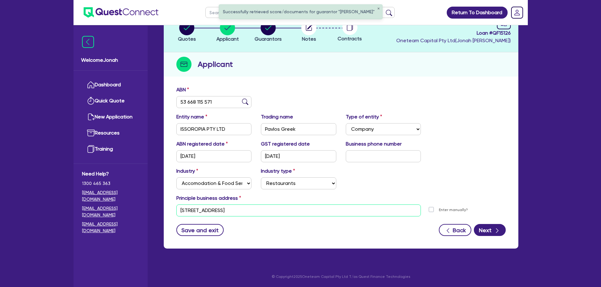
drag, startPoint x: 261, startPoint y: 212, endPoint x: 118, endPoint y: 202, distance: 143.3
click at [118, 202] on div "Welcome Jonah Dashboard Quick Quote New Application Ref Company Ref Salesperson…" at bounding box center [301, 120] width 454 height 335
click at [279, 230] on div "Save and exit Back Next" at bounding box center [341, 230] width 339 height 12
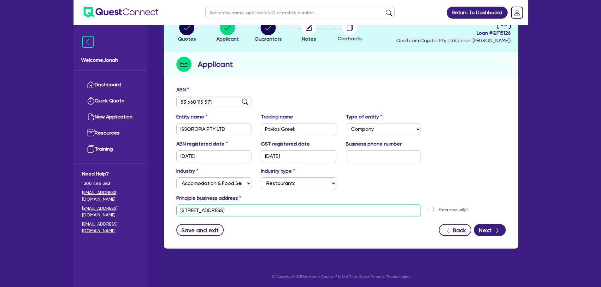
drag, startPoint x: 253, startPoint y: 212, endPoint x: 178, endPoint y: 199, distance: 76.4
click at [178, 199] on div "Principle business address 11 York St Sydney NSW 2000 Unit number Street number…" at bounding box center [341, 206] width 339 height 22
drag, startPoint x: 263, startPoint y: 29, endPoint x: 268, endPoint y: 37, distance: 8.8
click at [264, 29] on circle "button" at bounding box center [268, 27] width 15 height 15
select select "MR"
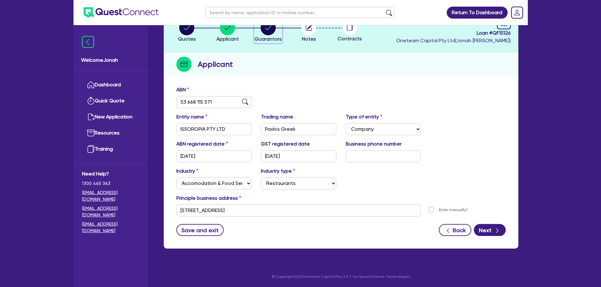
select select "WA"
select select "SINGLE"
select select "VEHICLE"
select select "CREDIT_CARD"
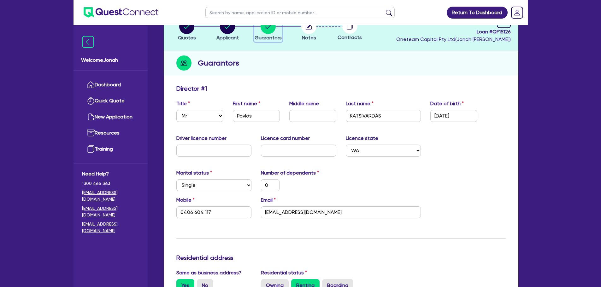
scroll to position [95, 0]
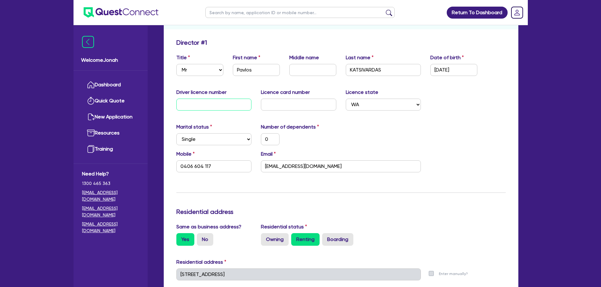
click at [207, 104] on input "text" at bounding box center [213, 105] width 75 height 12
drag, startPoint x: 200, startPoint y: 100, endPoint x: 195, endPoint y: 101, distance: 5.1
click at [197, 102] on input "text" at bounding box center [213, 105] width 75 height 12
click at [195, 101] on input "text" at bounding box center [213, 105] width 75 height 12
drag, startPoint x: 191, startPoint y: 103, endPoint x: 250, endPoint y: 122, distance: 61.0
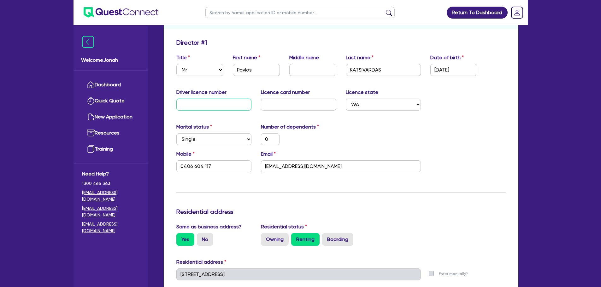
click at [250, 122] on div "Update residential status for Director #1 Boarding is only acceptable when the …" at bounding box center [340, 272] width 329 height 467
drag, startPoint x: 265, startPoint y: 103, endPoint x: 321, endPoint y: 110, distance: 56.7
click at [321, 110] on input "text" at bounding box center [298, 105] width 75 height 12
drag, startPoint x: 215, startPoint y: 105, endPoint x: 219, endPoint y: 107, distance: 4.5
click at [219, 107] on input "text" at bounding box center [213, 105] width 75 height 12
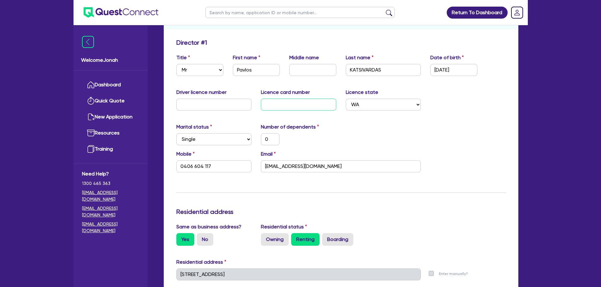
drag, startPoint x: 283, startPoint y: 105, endPoint x: 301, endPoint y: 108, distance: 18.5
click at [301, 108] on input "text" at bounding box center [298, 105] width 75 height 12
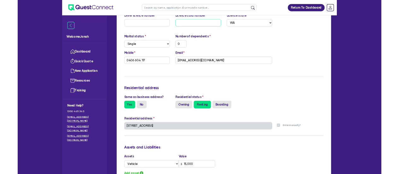
scroll to position [189, 0]
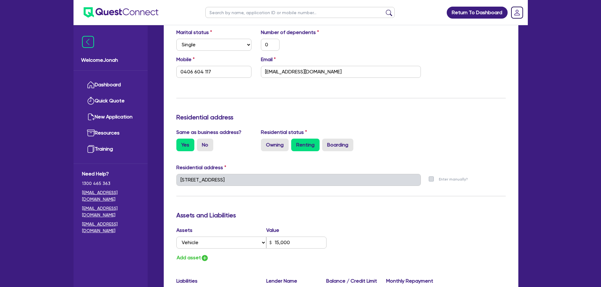
click at [241, 154] on div "Same as business address? Yes No Residential status Owning Renting Boarding" at bounding box center [341, 143] width 339 height 28
click at [473, 110] on div "Update residential status for Director #1 Boarding is only acceptable when the …" at bounding box center [340, 177] width 329 height 467
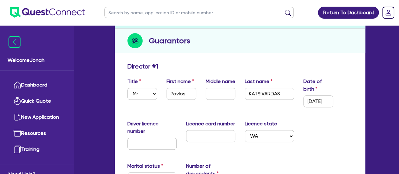
scroll to position [79, 0]
click at [313, 99] on input "11/11/1999" at bounding box center [318, 101] width 30 height 12
click at [323, 100] on input "11/11/1999" at bounding box center [318, 101] width 30 height 12
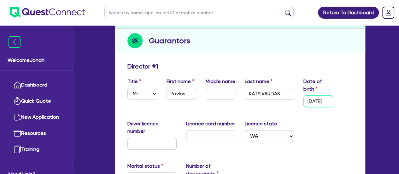
type input "0"
type input "0406 604 117"
type input "15,000"
type input "8,000"
type input "3 / /"
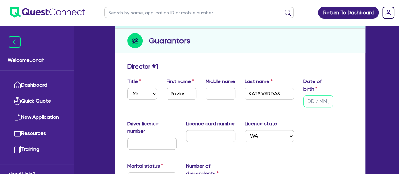
type input "0"
type input "0406 604 117"
type input "15,000"
type input "8,000"
type input "30/ /"
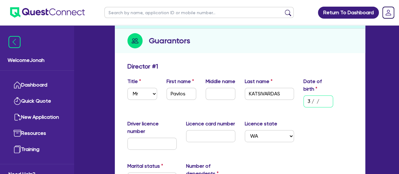
type input "0"
type input "0406 604 117"
type input "15,000"
type input "8,000"
type input "30/0 /"
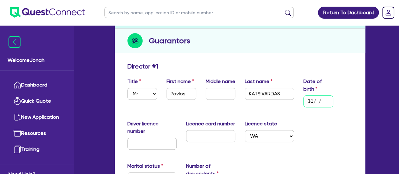
type input "0"
type input "0406 604 117"
type input "15,000"
type input "8,000"
type input "30/05/"
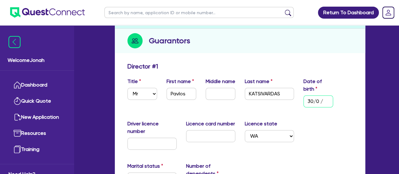
type input "0"
type input "0406 604 117"
type input "15,000"
type input "8,000"
type input "30/05/1"
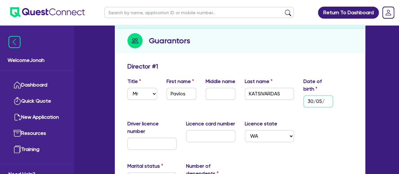
type input "0"
type input "0406 604 117"
type input "15,000"
type input "8,000"
type input "30/05/19"
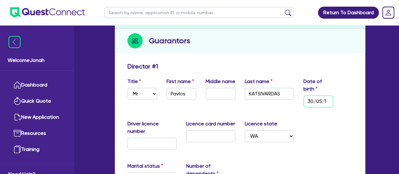
type input "0"
type input "0406 604 117"
type input "15,000"
type input "8,000"
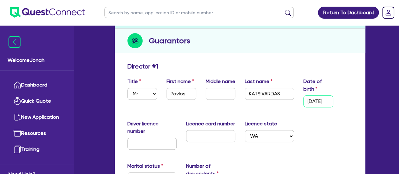
type input "30/05/196"
type input "0"
type input "0406 604 117"
type input "15,000"
type input "8,000"
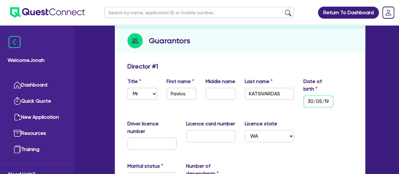
type input "30/05/1964"
type input "0"
type input "0406 604 117"
type input "15,000"
type input "8,000"
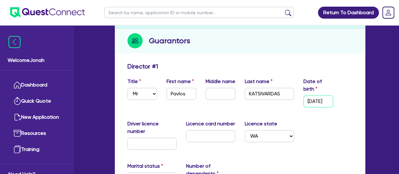
scroll to position [0, 5]
type input "30/05/1964"
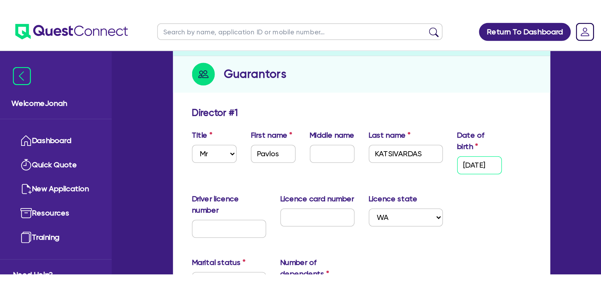
scroll to position [0, 0]
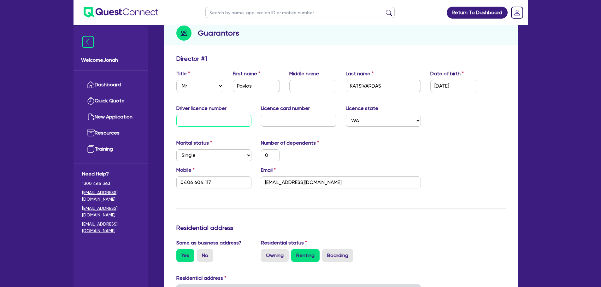
click at [210, 123] on input "text" at bounding box center [213, 121] width 75 height 12
type input "8"
type input "0"
type input "0406 604 117"
type input "15,000"
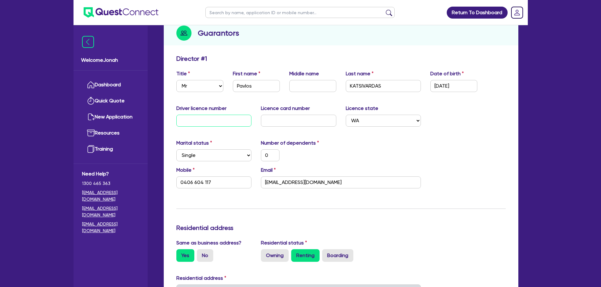
type input "8,000"
type input "81"
type input "0"
type input "0406 604 117"
type input "15,000"
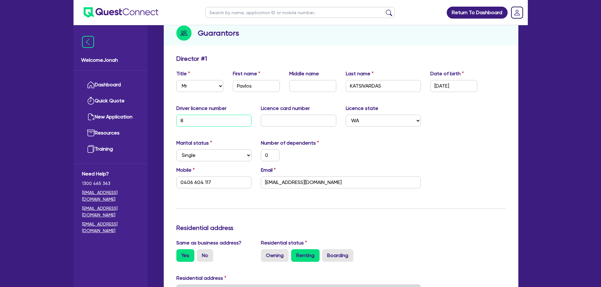
type input "8,000"
type input "811"
type input "0"
type input "0406 604 117"
type input "15,000"
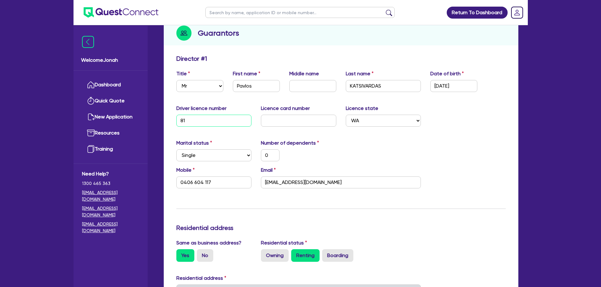
type input "8,000"
type input "8111"
type input "0"
type input "0406 604 117"
type input "15,000"
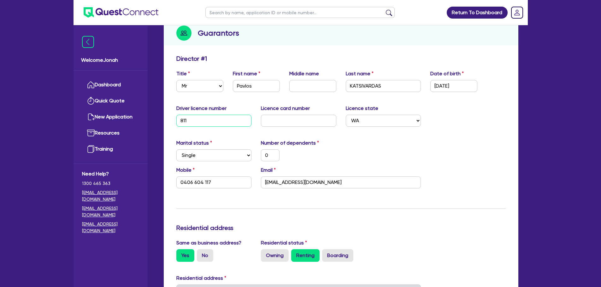
type input "8,000"
type input "81114"
type input "0"
type input "0406 604 117"
type input "15,000"
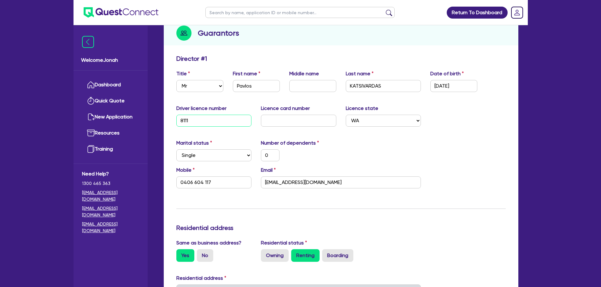
type input "8,000"
type input "811142"
type input "0"
type input "0406 604 117"
type input "15,000"
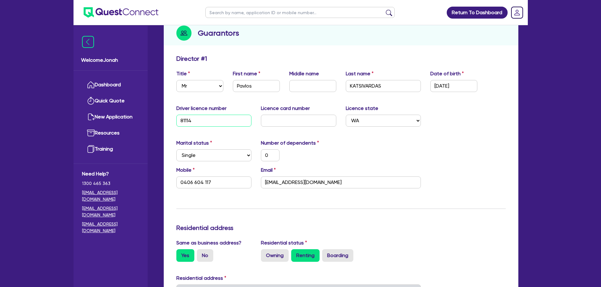
type input "8,000"
type input "8111424"
type input "0"
type input "0406 604 117"
type input "15,000"
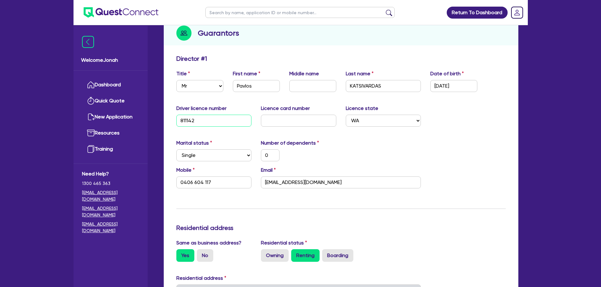
type input "8,000"
type input "8111424"
click at [279, 119] on input "text" at bounding box center [298, 121] width 75 height 12
type input "3"
type input "0"
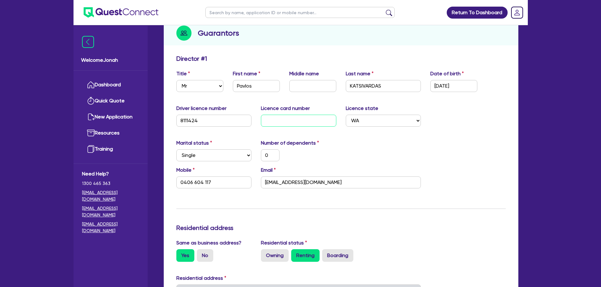
type input "0406 604 117"
type input "15,000"
type input "8,000"
type input "30"
type input "0"
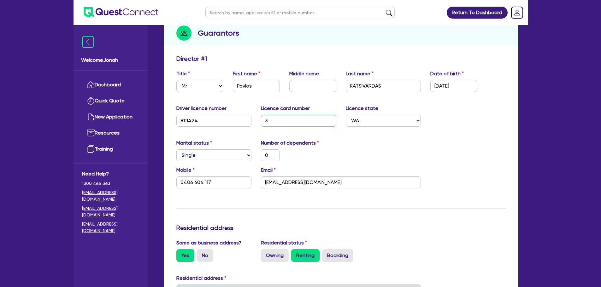
type input "0406 604 117"
type input "15,000"
type input "8,000"
type input "300"
type input "0"
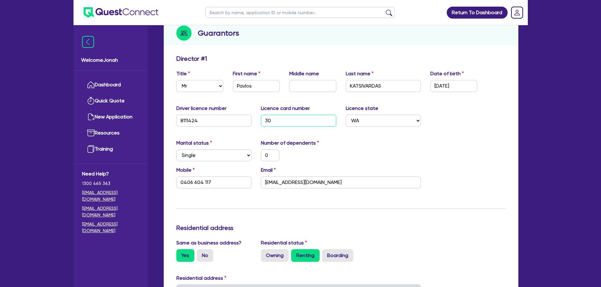
type input "0406 604 117"
type input "15,000"
type input "8,000"
type input "3005"
type input "0"
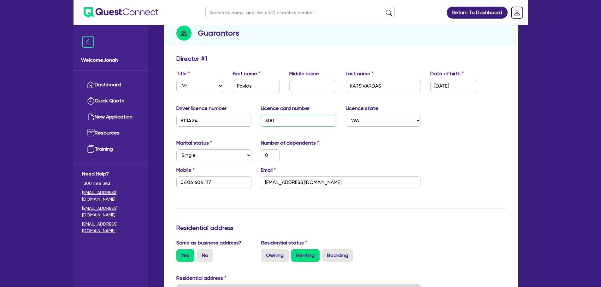
type input "0406 604 117"
type input "15,000"
type input "8,000"
type input "30051"
type input "0"
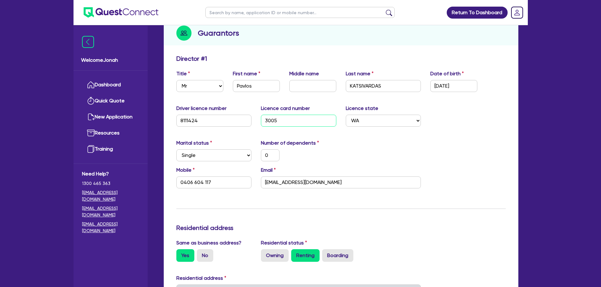
type input "0406 604 117"
type input "15,000"
type input "8,000"
type input "300519"
type input "0"
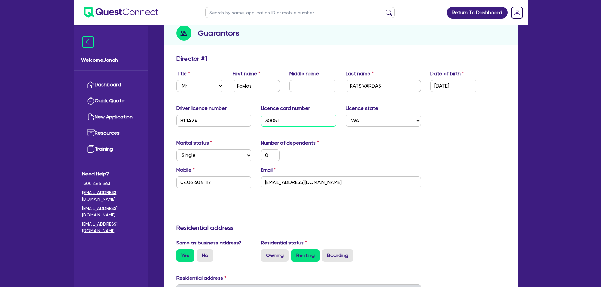
type input "0406 604 117"
type input "15,000"
type input "8,000"
type input "3005196"
type input "0"
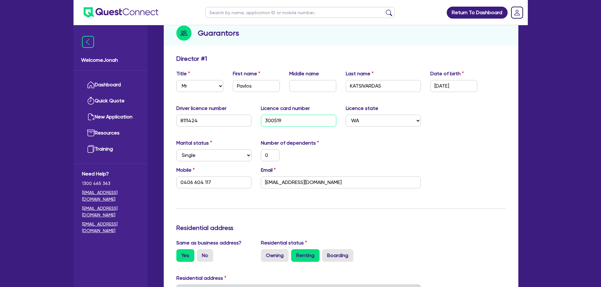
type input "0406 604 117"
type input "15,000"
type input "8,000"
type input "30051964"
type input "0"
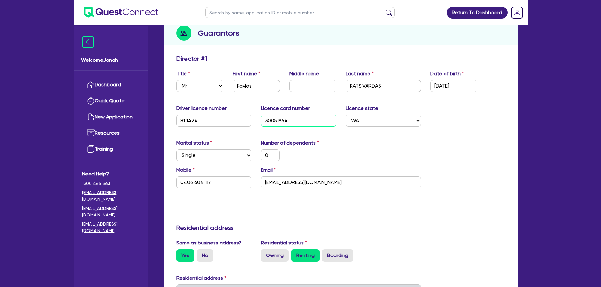
type input "0406 604 117"
type input "15,000"
type input "8,000"
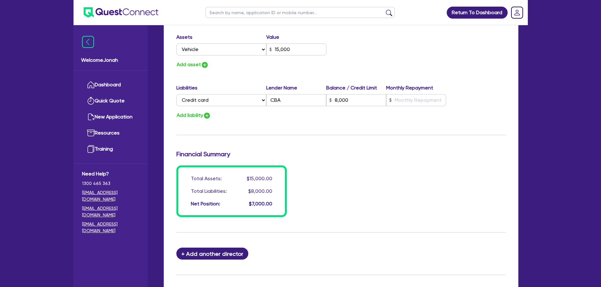
scroll to position [449, 0]
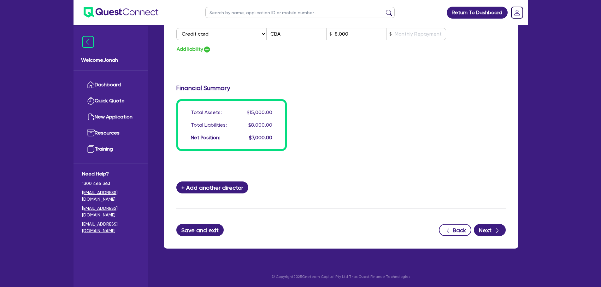
type input "30051964"
click at [187, 231] on button "Save and exit" at bounding box center [200, 230] width 48 height 12
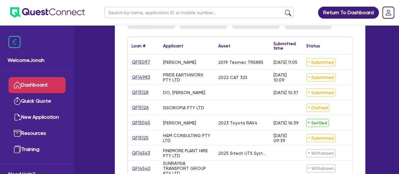
scroll to position [111, 0]
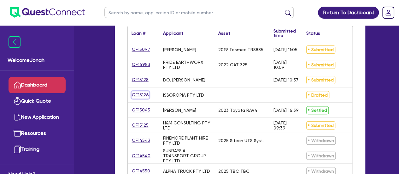
click at [140, 93] on link "QF15126" at bounding box center [141, 94] width 18 height 7
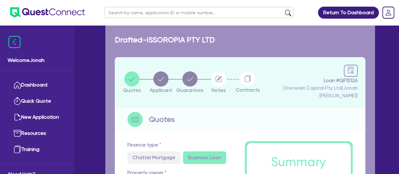
type input "200,000"
type input "12,039.27"
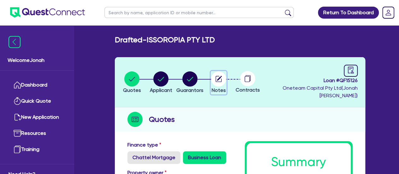
click at [222, 77] on icon "button" at bounding box center [219, 78] width 5 height 5
select select "Other"
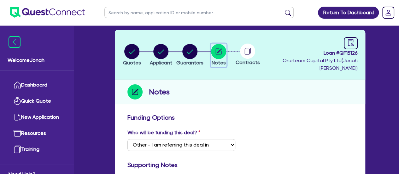
scroll to position [27, 0]
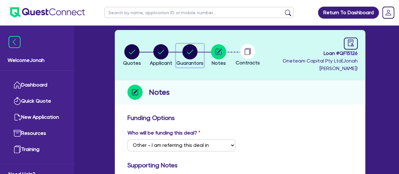
click at [192, 51] on circle "button" at bounding box center [189, 51] width 15 height 15
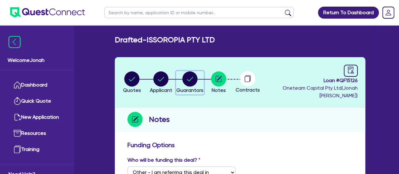
select select "MR"
select select "WA"
select select "SINGLE"
select select "VEHICLE"
select select "CREDIT_CARD"
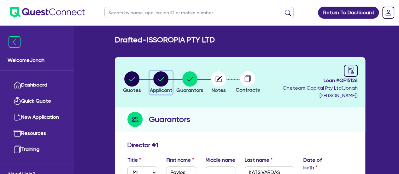
click at [167, 82] on circle "button" at bounding box center [160, 78] width 15 height 15
select select "COMPANY"
select select "ACCOMODATION_FOOD"
select select "RESTAURANTS"
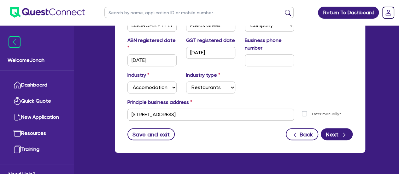
scroll to position [175, 0]
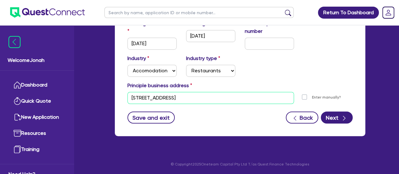
click at [209, 101] on input "11 York St Sydney NSW 2000" at bounding box center [210, 98] width 167 height 12
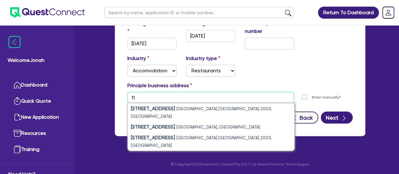
type input "1"
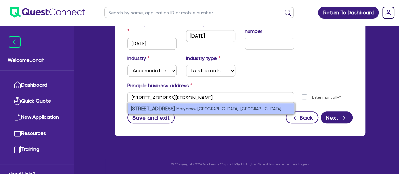
click at [155, 104] on li "580 Caves Rd Marybrook WA, Australia" at bounding box center [211, 108] width 167 height 11
type input "580 Caves Rd Marybrook WA 6280"
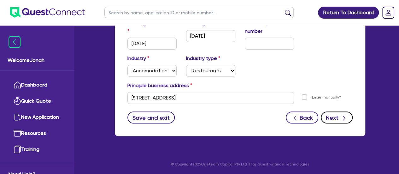
click at [329, 115] on button "Next" at bounding box center [337, 117] width 32 height 12
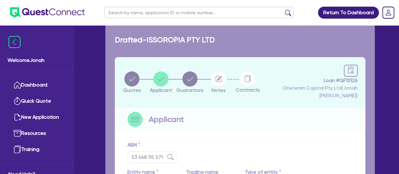
select select "MR"
select select "WA"
select select "SINGLE"
select select "VEHICLE"
select select "CREDIT_CARD"
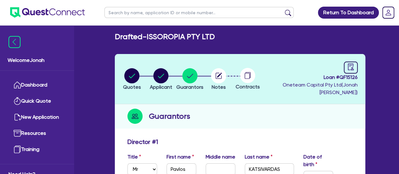
scroll to position [3, 0]
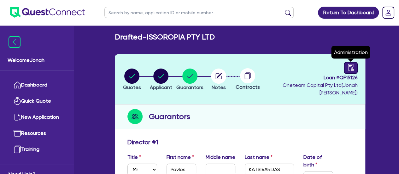
click at [351, 73] on link at bounding box center [351, 68] width 14 height 12
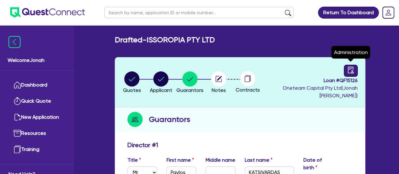
select select "DRAFTED_NEW"
select select "Other"
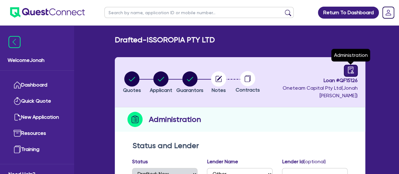
click at [346, 70] on link at bounding box center [351, 71] width 14 height 12
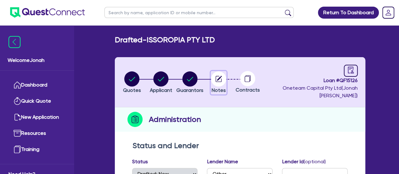
click at [226, 79] on circle "button" at bounding box center [218, 78] width 15 height 15
select select "Other"
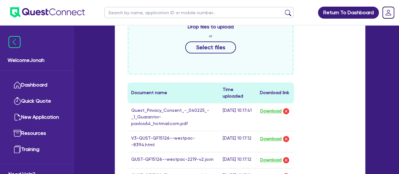
scroll to position [301, 0]
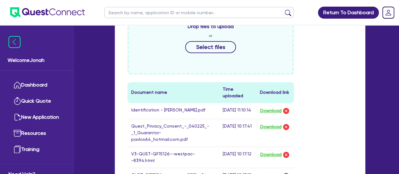
click at [375, 54] on div "Return To Dashboard Edit Profile Logout Welcome Jonah Dashboard Quick Quote New…" at bounding box center [200, 79] width 360 height 761
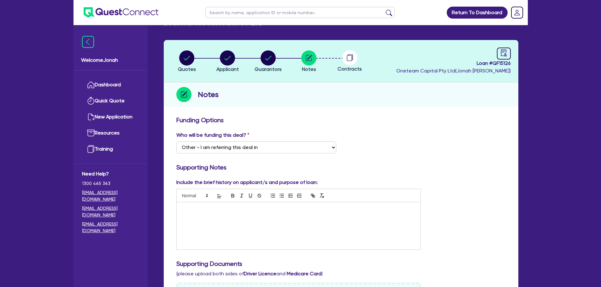
scroll to position [0, 0]
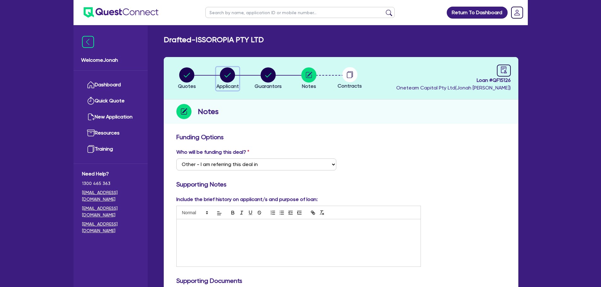
drag, startPoint x: 229, startPoint y: 79, endPoint x: 263, endPoint y: 91, distance: 36.2
click at [229, 79] on circle "button" at bounding box center [227, 75] width 15 height 15
select select "COMPANY"
select select "ACCOMODATION_FOOD"
select select "RESTAURANTS"
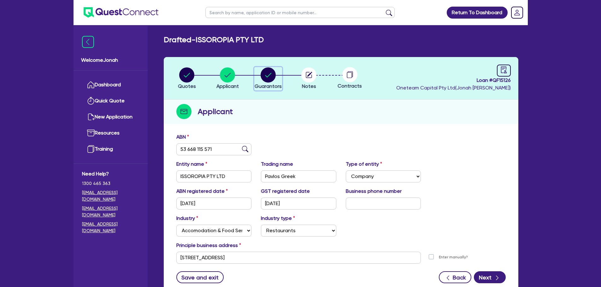
click at [270, 76] on circle "button" at bounding box center [268, 75] width 15 height 15
select select "MR"
select select "WA"
select select "SINGLE"
select select "VEHICLE"
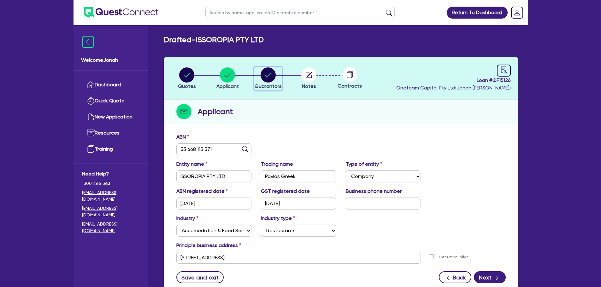
select select "CREDIT_CARD"
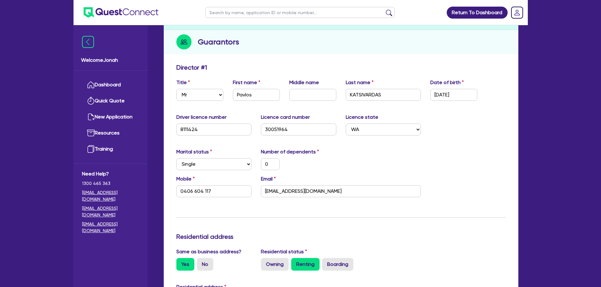
scroll to position [32, 0]
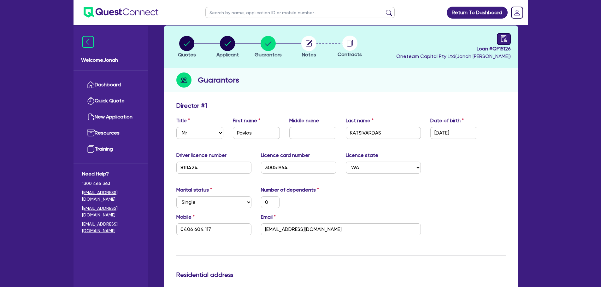
click at [502, 41] on icon "audit" at bounding box center [503, 38] width 7 height 7
select select "DRAFTED_NEW"
select select "Other"
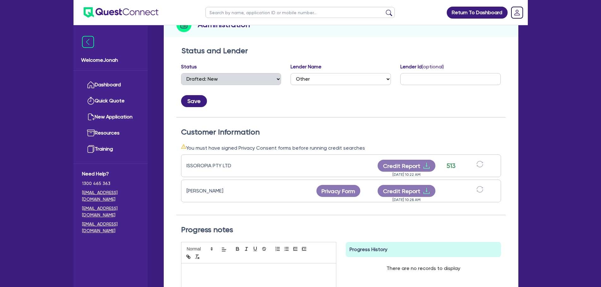
scroll to position [95, 0]
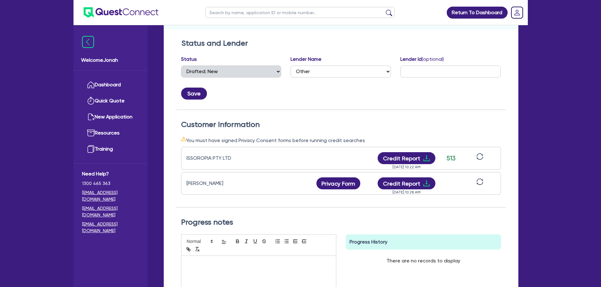
click at [481, 182] on icon "sync" at bounding box center [479, 182] width 7 height 7
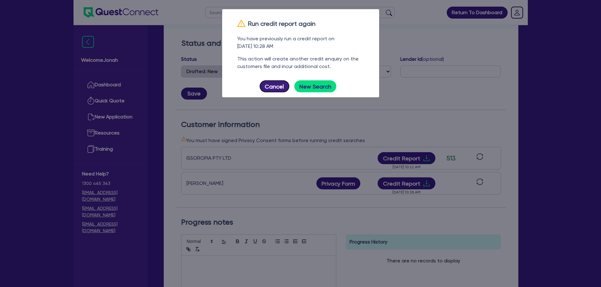
click at [274, 82] on button "Cancel" at bounding box center [275, 86] width 30 height 12
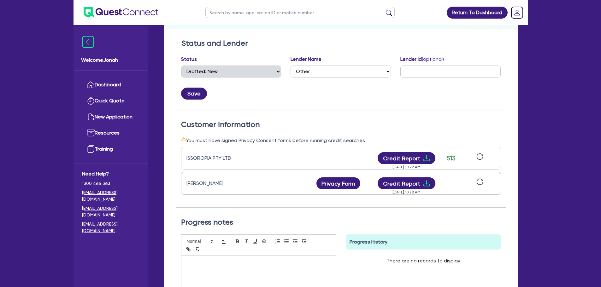
click at [205, 160] on div "ISSOROPIA PTY LTD" at bounding box center [225, 159] width 79 height 8
click at [245, 157] on div "ISSOROPIA PTY LTD" at bounding box center [225, 159] width 79 height 8
click at [480, 182] on icon "sync" at bounding box center [479, 182] width 7 height 7
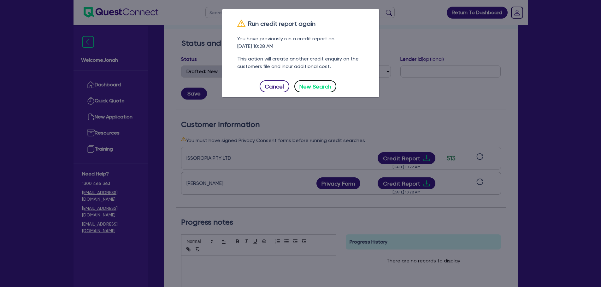
click at [323, 88] on button "New Search" at bounding box center [315, 86] width 42 height 12
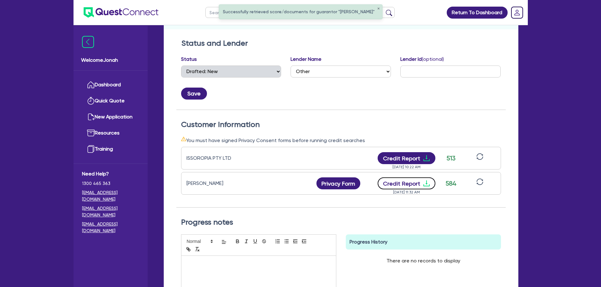
click at [412, 185] on button "Credit Report" at bounding box center [407, 184] width 58 height 12
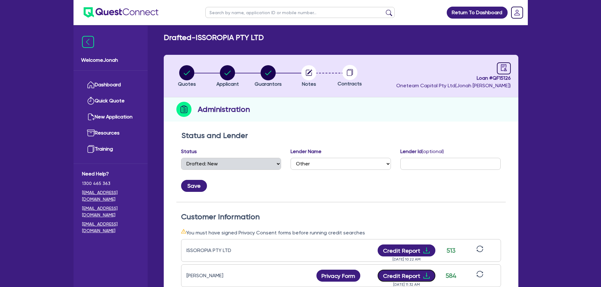
scroll to position [0, 0]
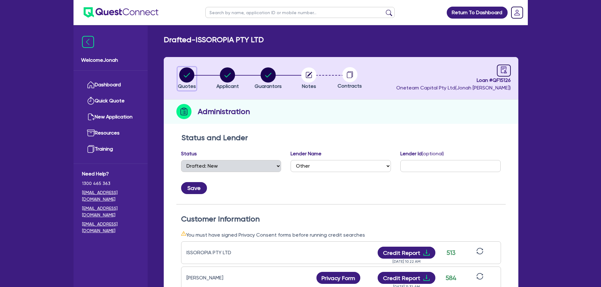
click at [184, 79] on circle "button" at bounding box center [186, 75] width 15 height 15
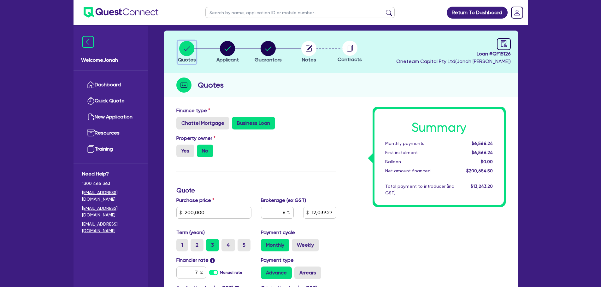
scroll to position [126, 0]
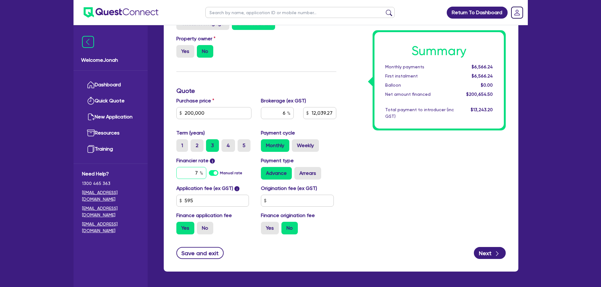
click at [199, 174] on input "7" at bounding box center [191, 173] width 30 height 12
click at [191, 173] on input "19.95" at bounding box center [191, 173] width 30 height 12
type input "13.95"
type input "200,000"
type input "12,039.27"
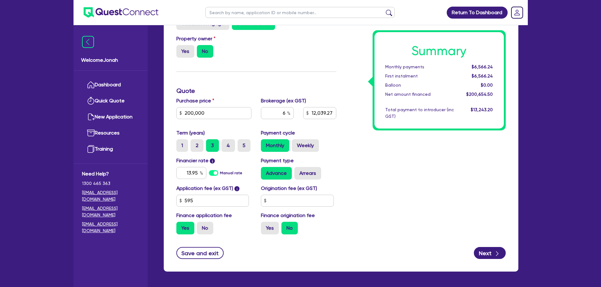
click at [401, 164] on div "Summary Monthly payments $6,566.24 First instalment $6,566.24 Balloon $0.00 Net…" at bounding box center [425, 123] width 169 height 233
type input "200,000"
type input "12,039.27"
click at [287, 115] on input "6" at bounding box center [277, 113] width 33 height 12
type input "3"
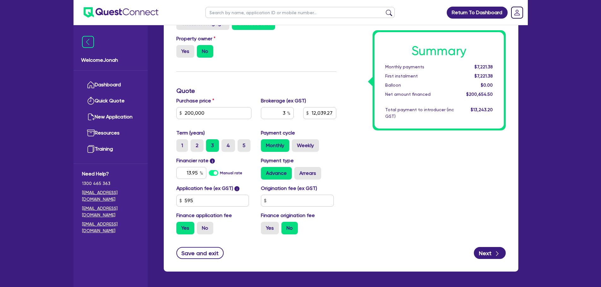
type input "200,000"
type input "12,039.27"
type input "200,000"
type input "6,019.64"
click at [374, 150] on div "Summary Monthly payments $6,997.83 First instalment $6,997.83 Balloon $0.00 Net…" at bounding box center [425, 123] width 169 height 233
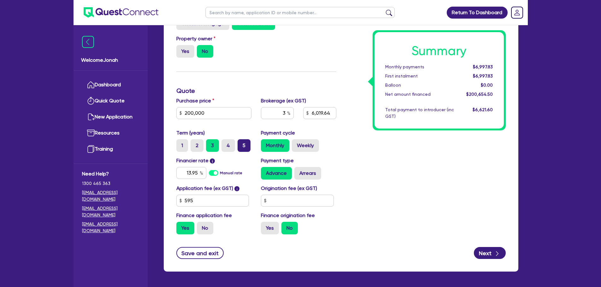
click at [239, 144] on label "5" at bounding box center [244, 145] width 13 height 13
click at [239, 144] on input "5" at bounding box center [240, 141] width 4 height 4
radio input "true"
type input "200,000"
type input "6,019.64"
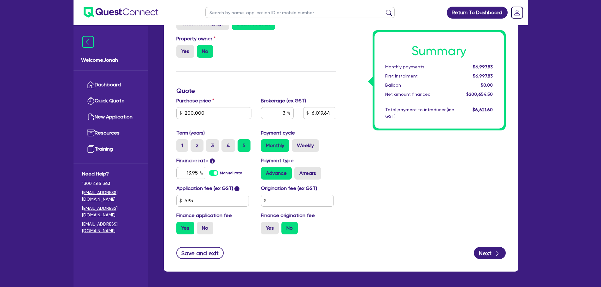
type input "200,000"
type input "6,019.64"
click at [214, 147] on label "3" at bounding box center [212, 145] width 13 height 13
click at [210, 144] on input "3" at bounding box center [208, 141] width 4 height 4
radio input "true"
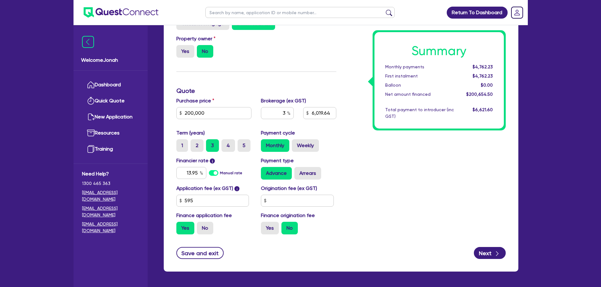
type input "200,000"
type input "6,019.64"
type input "200,000"
type input "6,019.64"
click at [230, 148] on label "4" at bounding box center [228, 145] width 14 height 13
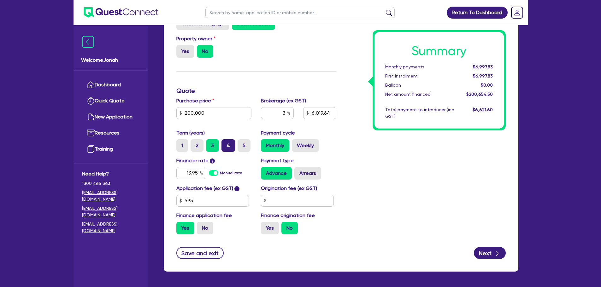
click at [226, 144] on input "4" at bounding box center [223, 141] width 4 height 4
radio input "true"
click at [217, 149] on label "3" at bounding box center [212, 145] width 13 height 13
click at [210, 144] on input "3" at bounding box center [208, 141] width 4 height 4
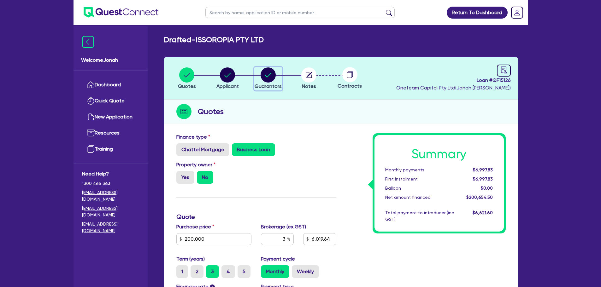
click at [274, 79] on circle "button" at bounding box center [268, 75] width 15 height 15
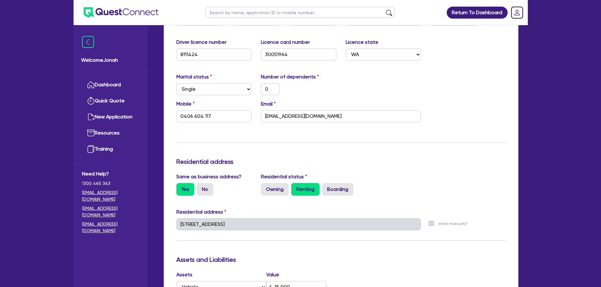
scroll to position [32, 0]
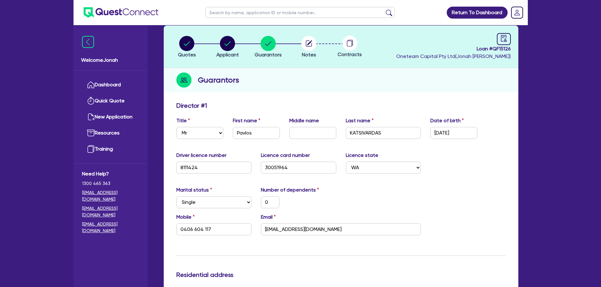
click at [346, 49] on circle at bounding box center [349, 43] width 15 height 15
click at [310, 51] on button "Notes" at bounding box center [309, 47] width 16 height 23
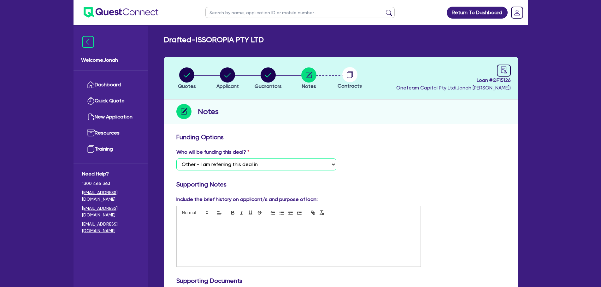
click at [257, 167] on select "Select I want Quest to fund 100% I will fund 100% I will co-fund with Quest Oth…" at bounding box center [256, 165] width 160 height 12
click at [304, 79] on circle "button" at bounding box center [308, 75] width 15 height 15
click at [190, 75] on circle "button" at bounding box center [186, 75] width 15 height 15
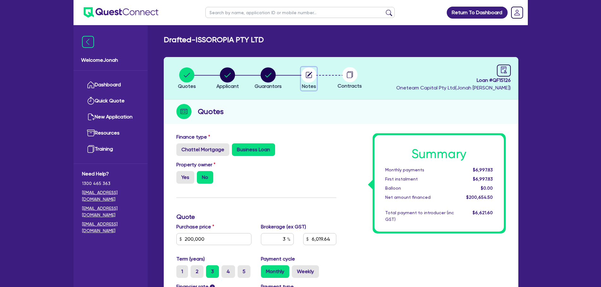
click at [307, 76] on circle "button" at bounding box center [308, 75] width 15 height 15
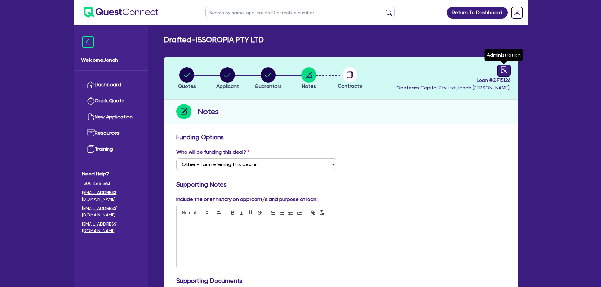
click at [503, 73] on icon "audit" at bounding box center [503, 70] width 7 height 7
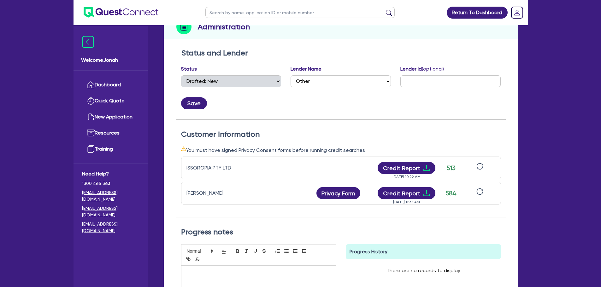
scroll to position [95, 0]
